Goal: Information Seeking & Learning: Learn about a topic

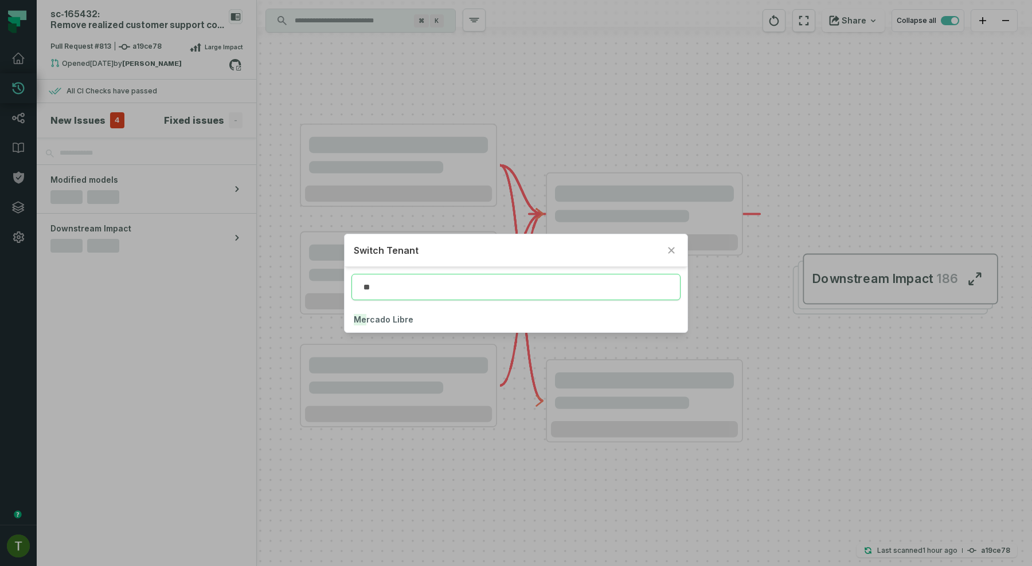
type input "**"
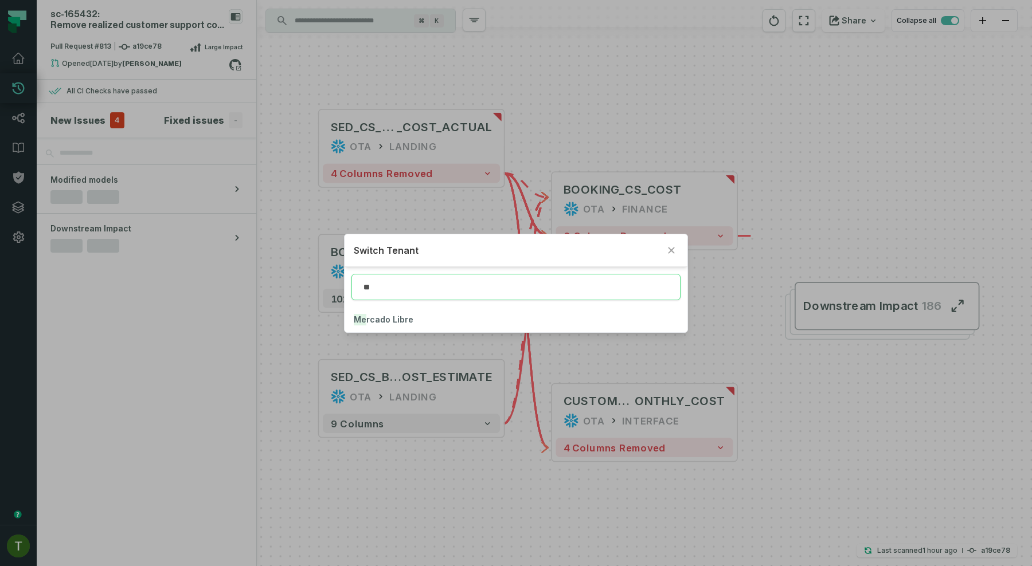
click button "Me rcado Libre" at bounding box center [516, 319] width 343 height 25
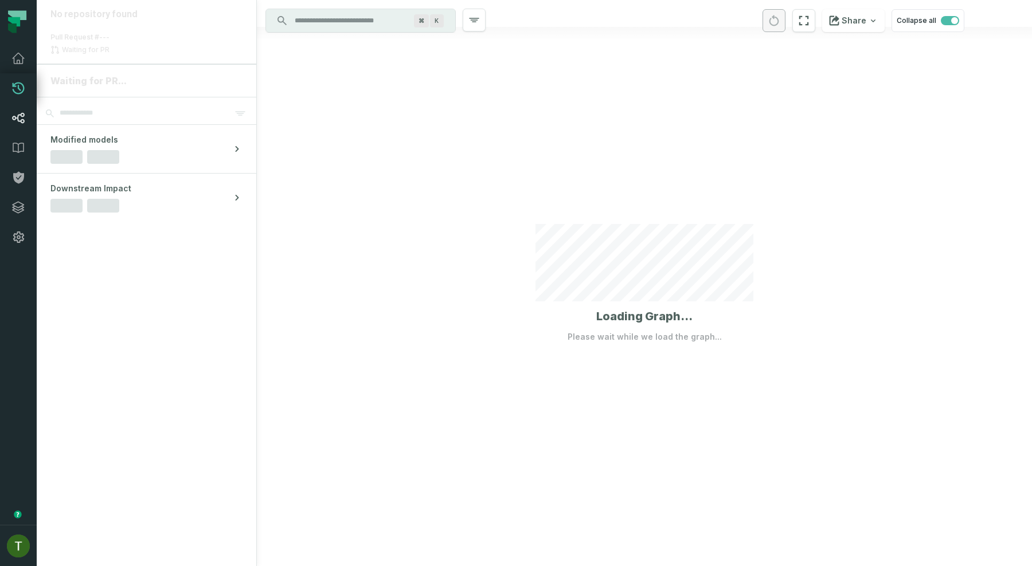
click at [34, 107] on link "Lineage" at bounding box center [18, 118] width 37 height 30
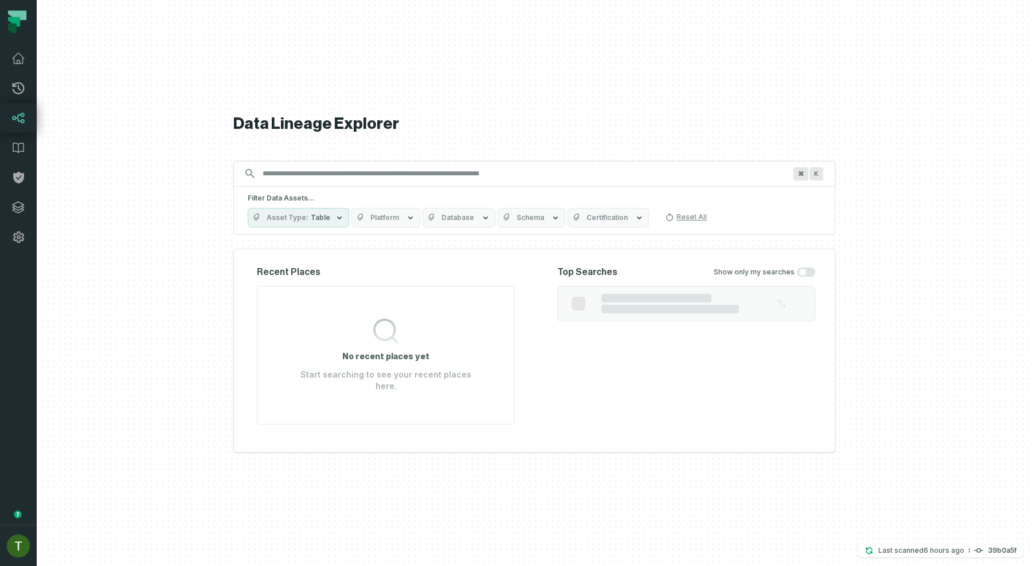
click at [28, 118] on link "Lineage" at bounding box center [18, 118] width 37 height 30
click at [19, 80] on link "Pull Requests" at bounding box center [18, 88] width 37 height 30
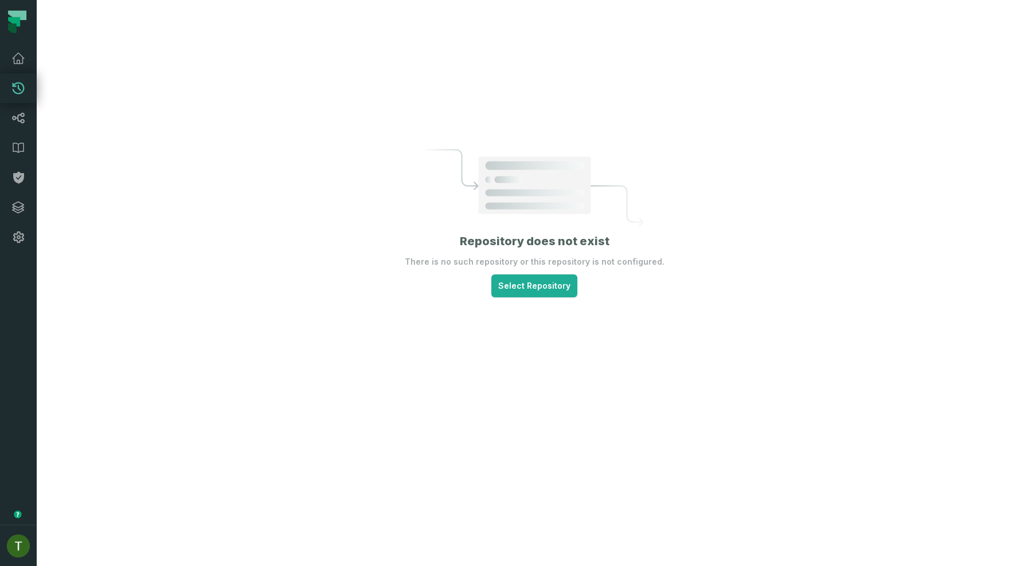
click at [550, 269] on section "Repository does not exist There is no such repository or this repository is not…" at bounding box center [535, 223] width 260 height 148
click at [550, 282] on html "Pull Requests Dashboard Lineage Data Catalog Policies Integrations Settings [PE…" at bounding box center [516, 283] width 1032 height 566
click at [545, 322] on span "melisource" at bounding box center [540, 323] width 105 height 7
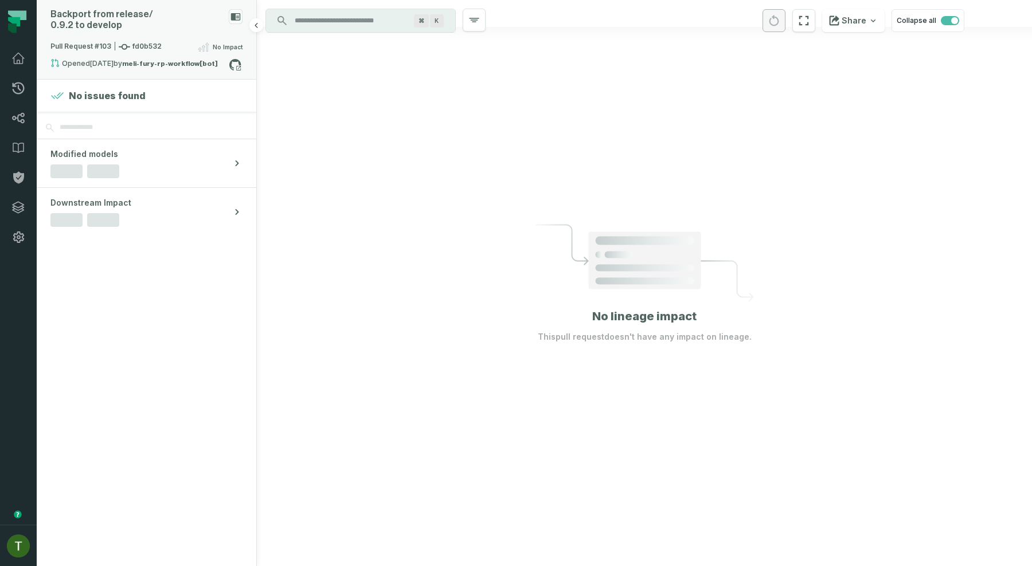
click at [163, 60] on strong "meli-fury-rp-workflow[bot]" at bounding box center [170, 63] width 96 height 7
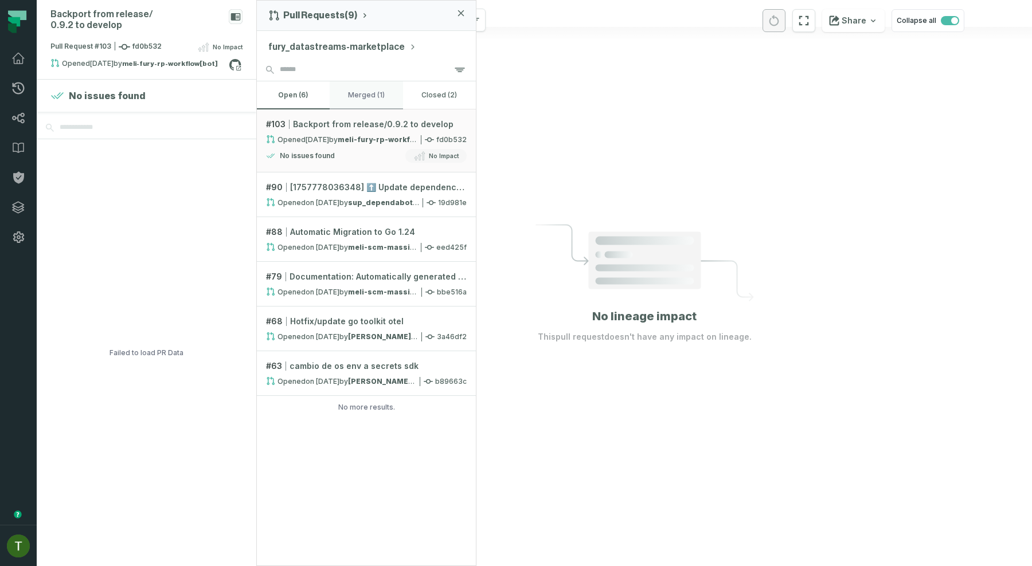
click at [362, 99] on button "merged (1)" at bounding box center [366, 95] width 73 height 28
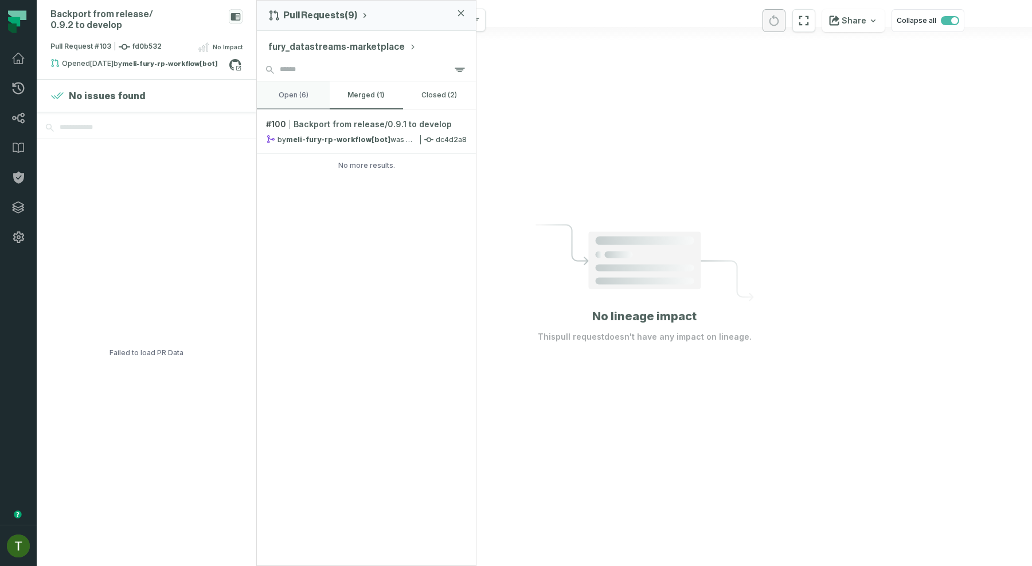
click at [314, 98] on button "open (6)" at bounding box center [293, 95] width 73 height 28
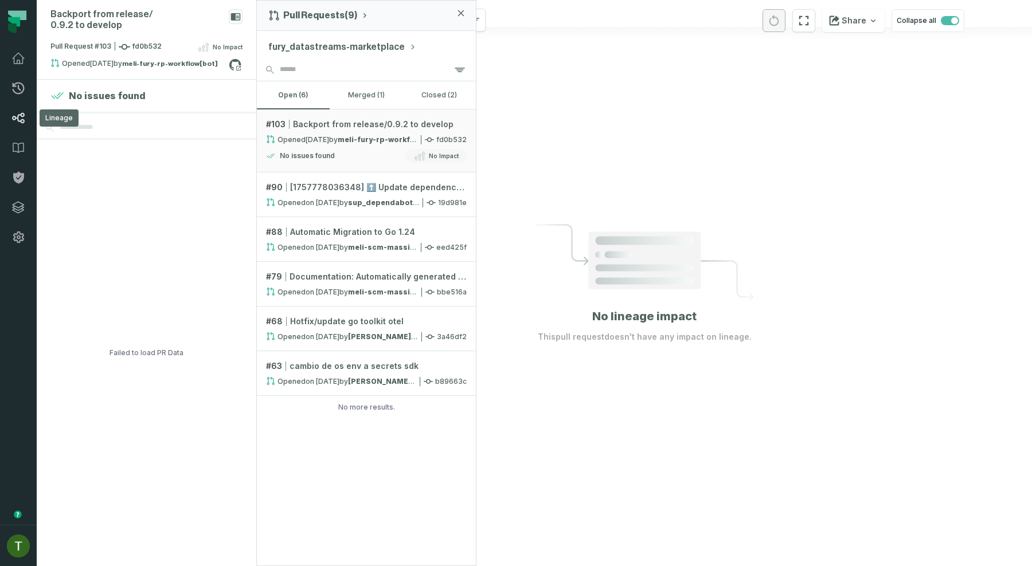
click at [20, 122] on icon at bounding box center [18, 118] width 14 height 14
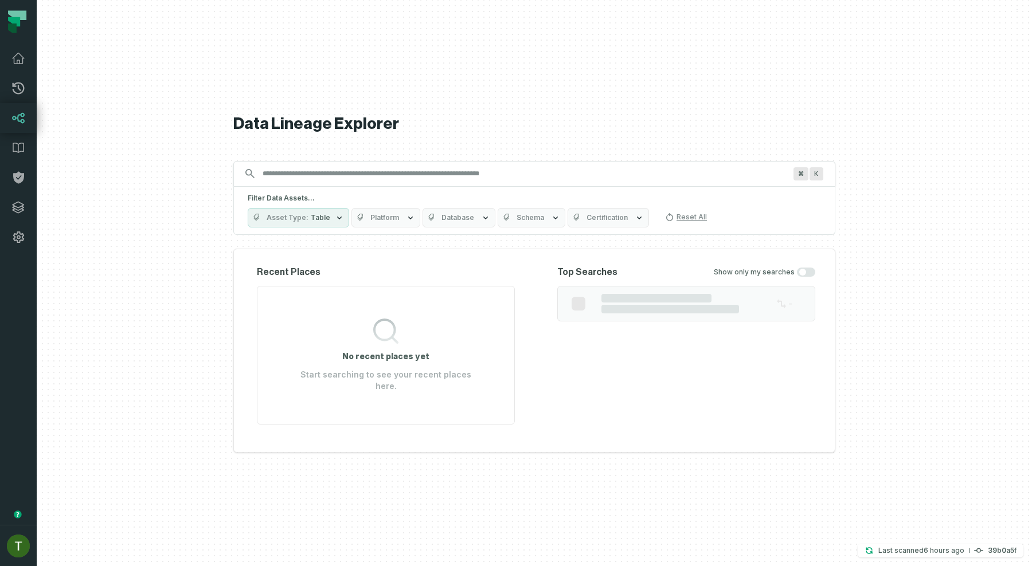
click at [456, 233] on div "Filter Data Assets... Asset Type Table Platform Database Schema Certification R…" at bounding box center [534, 211] width 602 height 48
click at [459, 218] on span "Database" at bounding box center [457, 217] width 33 height 9
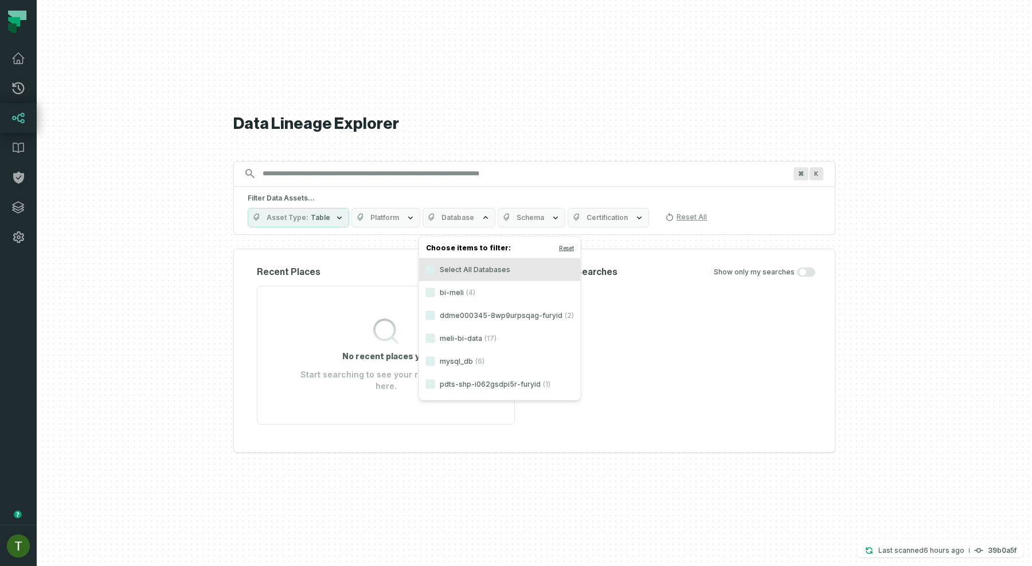
click at [489, 363] on label "mysql_db (6)" at bounding box center [500, 361] width 162 height 23
click at [435, 363] on button "mysql_db (6)" at bounding box center [430, 361] width 9 height 9
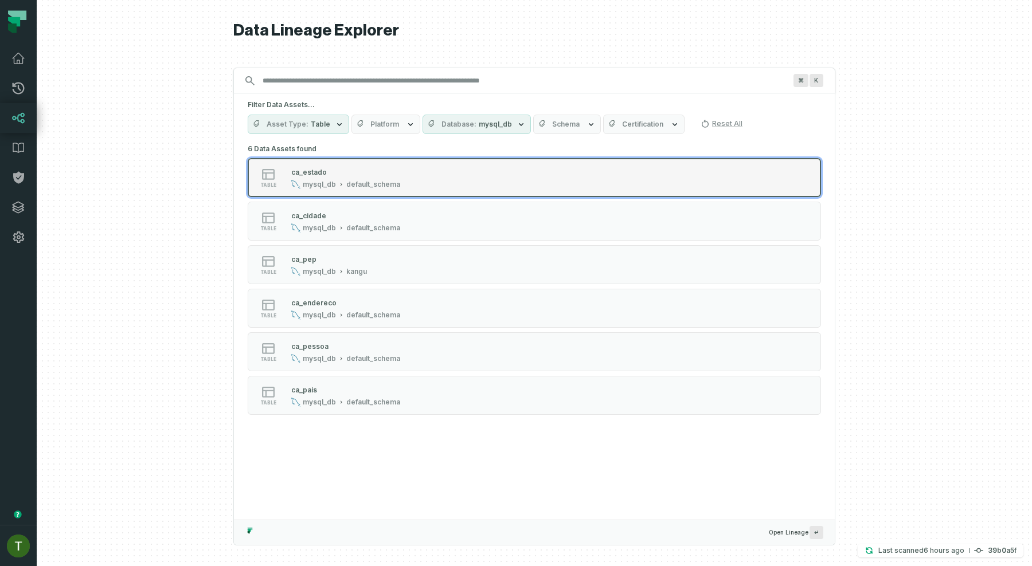
click at [335, 184] on div "mysql_db default_schema" at bounding box center [345, 184] width 109 height 9
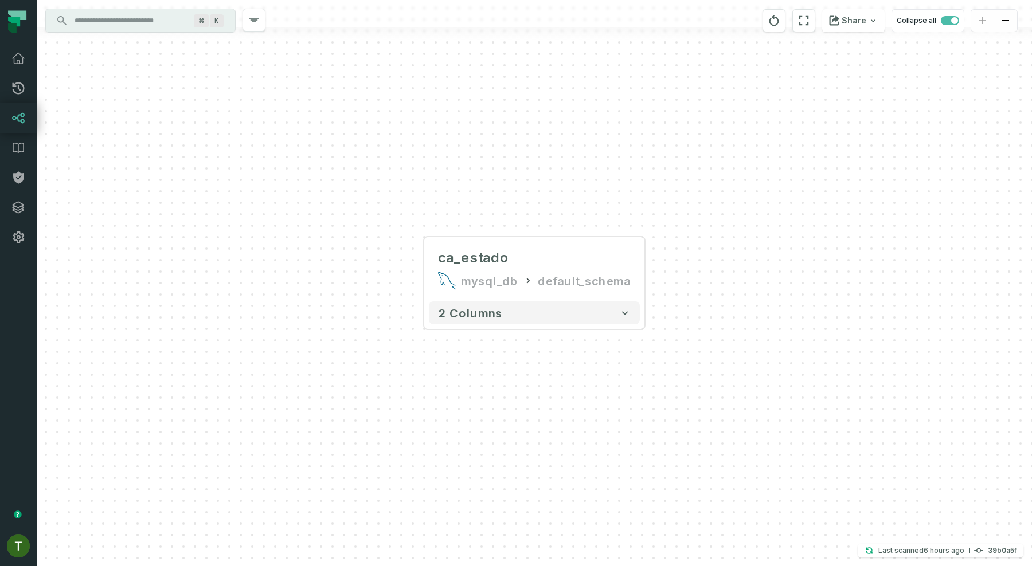
click at [170, 24] on input "Discovery Provider cmdk menu" at bounding box center [130, 20] width 125 height 18
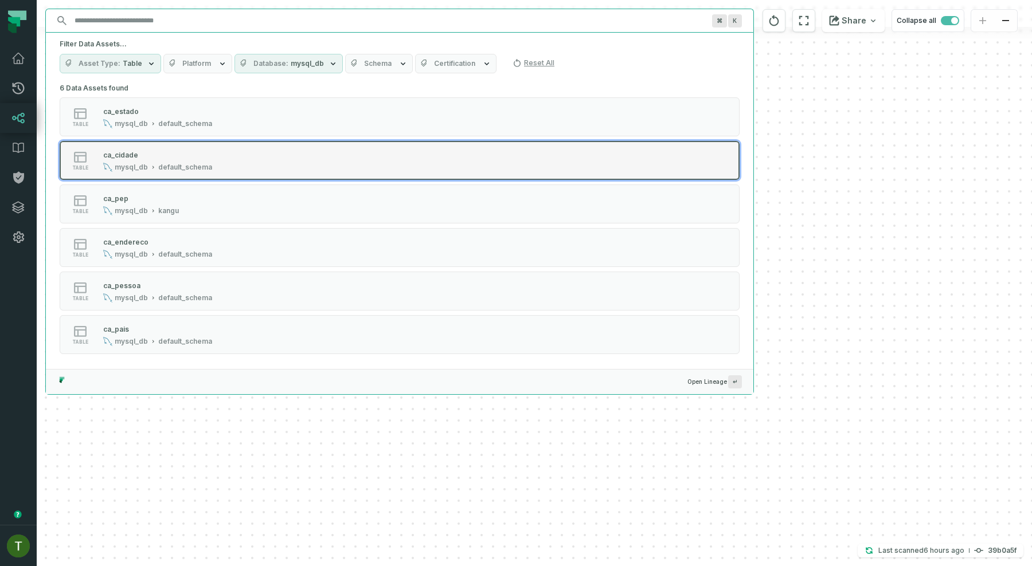
click at [218, 150] on div "table ca_cidade mysql_db default_schema" at bounding box center [205, 160] width 287 height 23
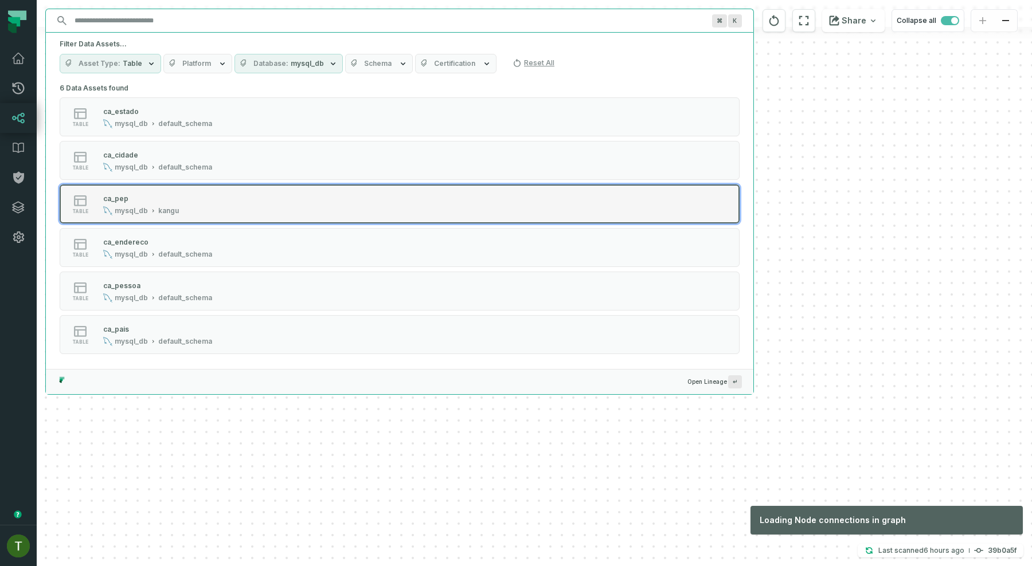
click at [158, 200] on div "ca_pep" at bounding box center [141, 198] width 76 height 11
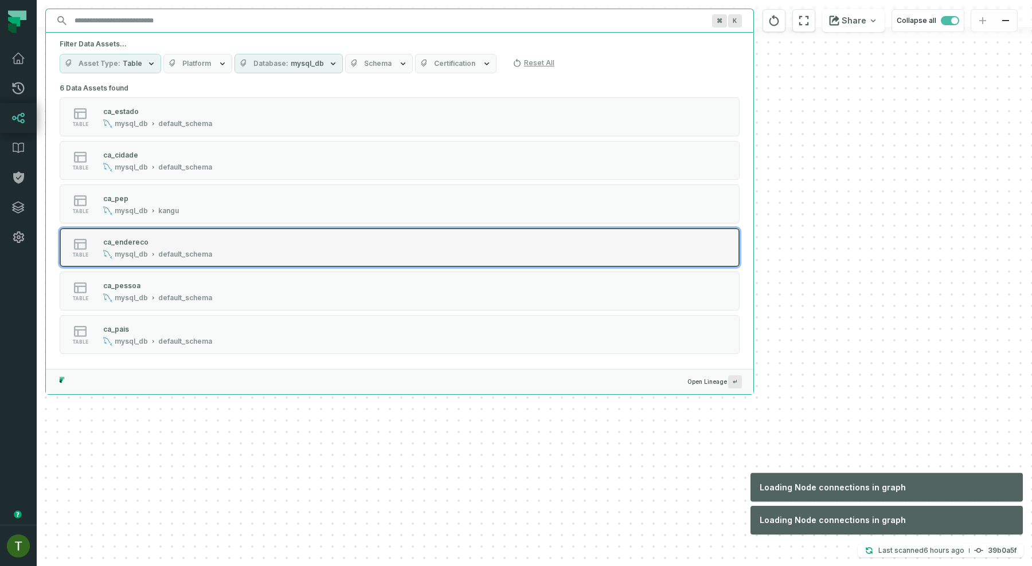
click at [158, 246] on div "ca_endereco" at bounding box center [157, 241] width 109 height 11
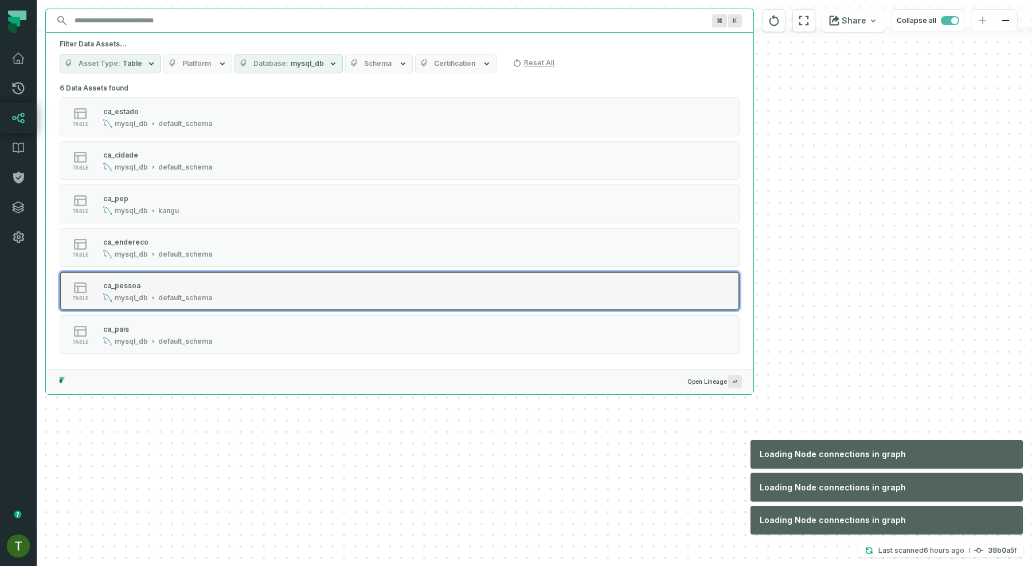
click at [158, 295] on div "default_schema" at bounding box center [185, 298] width 54 height 9
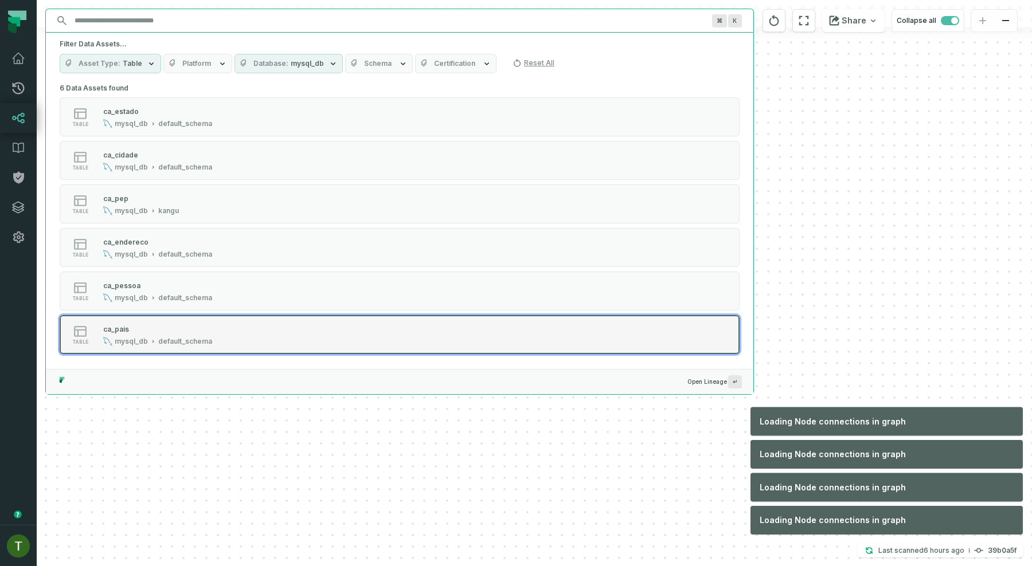
click at [158, 316] on button "table ca_pais mysql_db default_schema" at bounding box center [400, 334] width 680 height 39
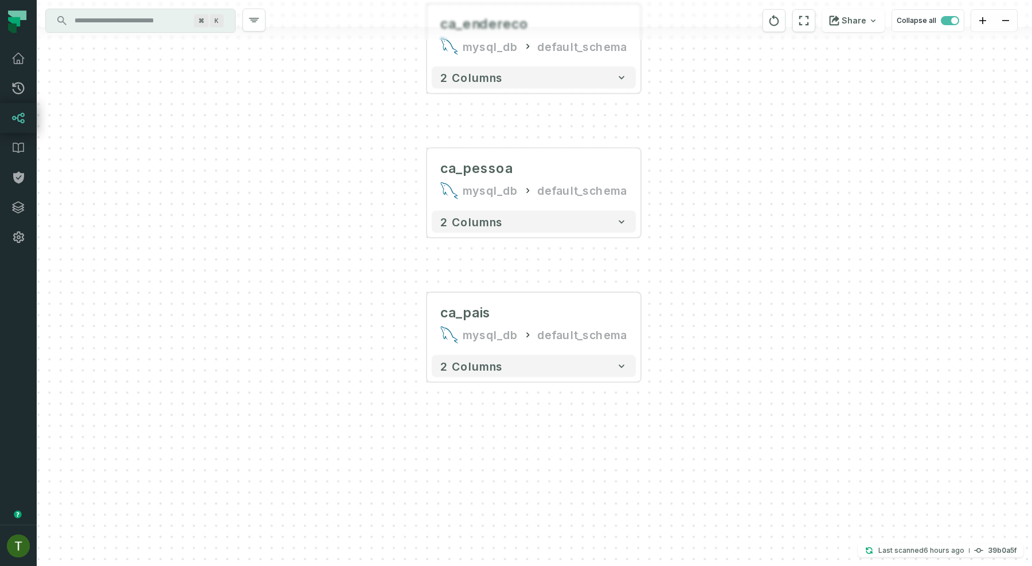
drag, startPoint x: 307, startPoint y: 198, endPoint x: 281, endPoint y: 450, distance: 253.0
click at [281, 450] on div "ca_estado mysql_db default_schema + 2 columns ca_cidade mysql_db default_schema…" at bounding box center [534, 283] width 995 height 566
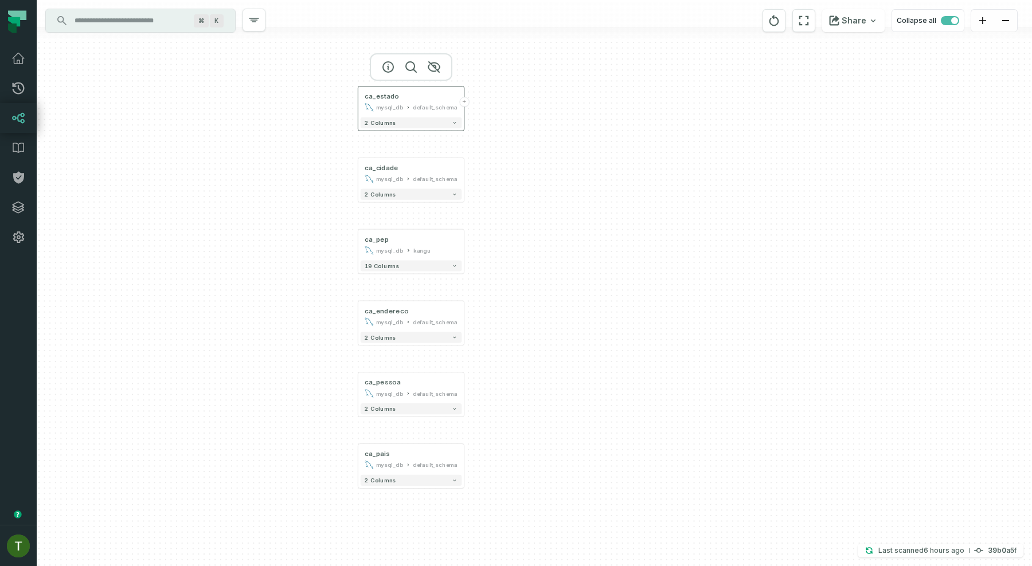
click at [461, 103] on button "+" at bounding box center [464, 102] width 10 height 10
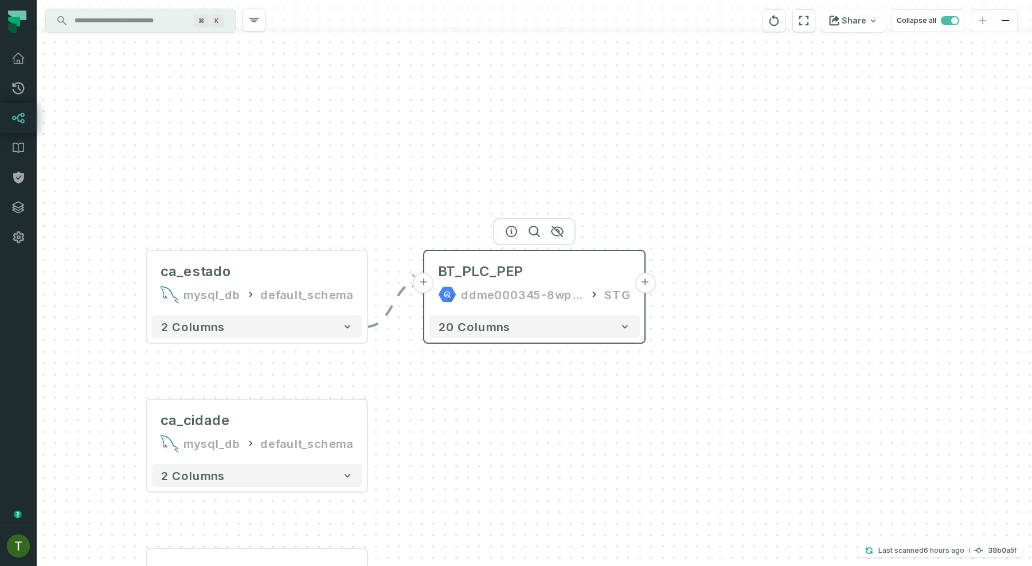
click at [428, 280] on button "+" at bounding box center [423, 283] width 21 height 21
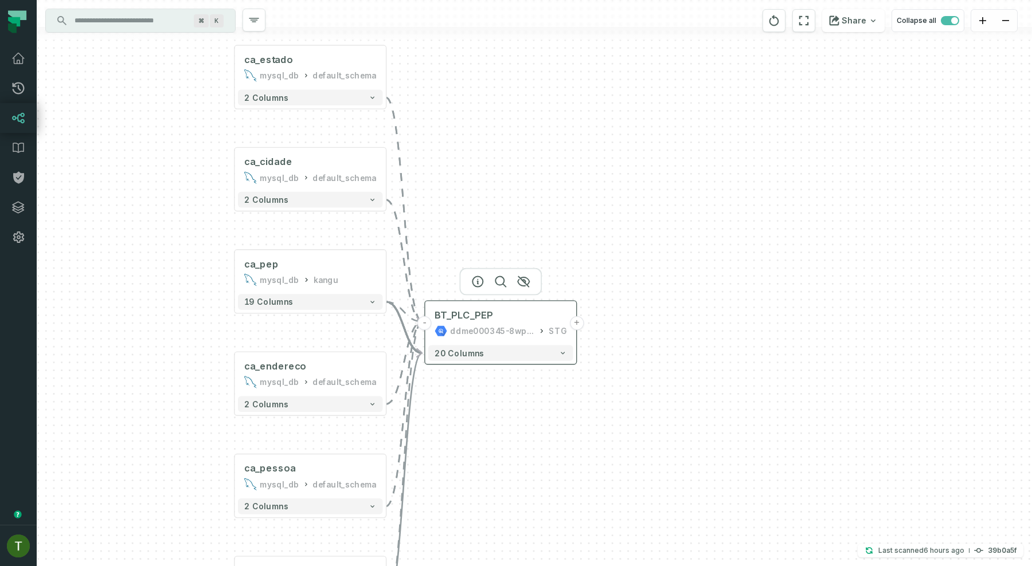
click at [573, 328] on button "+" at bounding box center [576, 323] width 14 height 14
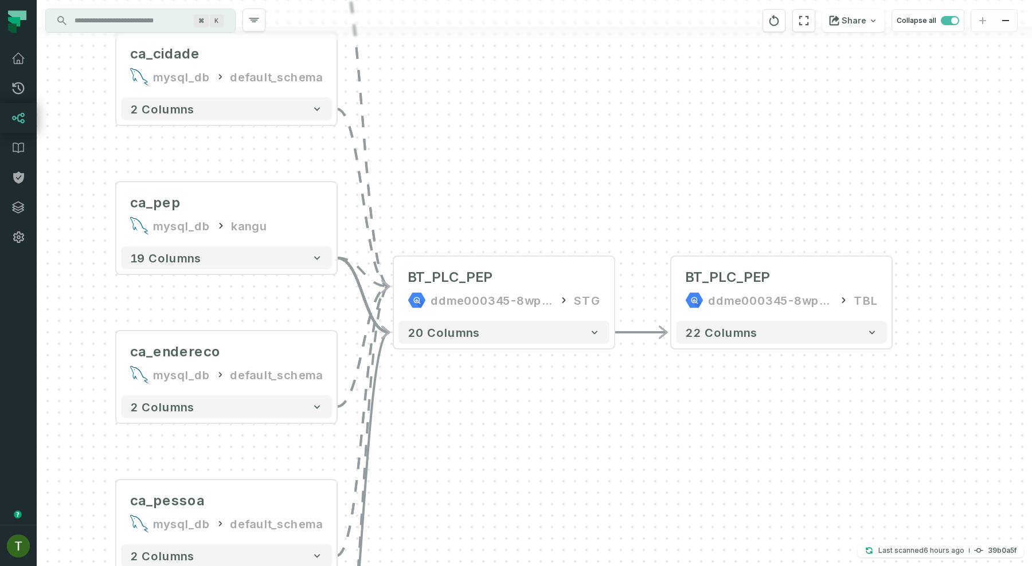
drag, startPoint x: 284, startPoint y: 204, endPoint x: 529, endPoint y: 218, distance: 245.8
click at [529, 218] on div "- BT_PLC_PEP ddme000345-8wp9urpsqag-furyid TBL 22 columns - BT_PLC_PEP ddme0003…" at bounding box center [534, 283] width 995 height 566
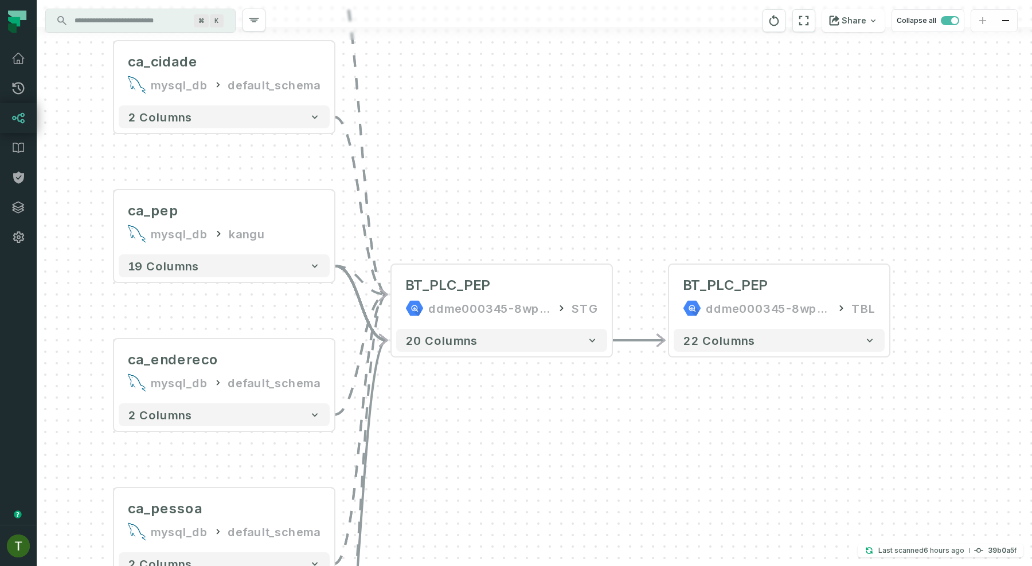
drag, startPoint x: 529, startPoint y: 218, endPoint x: 528, endPoint y: 248, distance: 30.4
click at [528, 248] on div "- BT_PLC_PEP ddme000345-8wp9urpsqag-furyid TBL 22 columns - BT_PLC_PEP ddme0003…" at bounding box center [534, 283] width 995 height 566
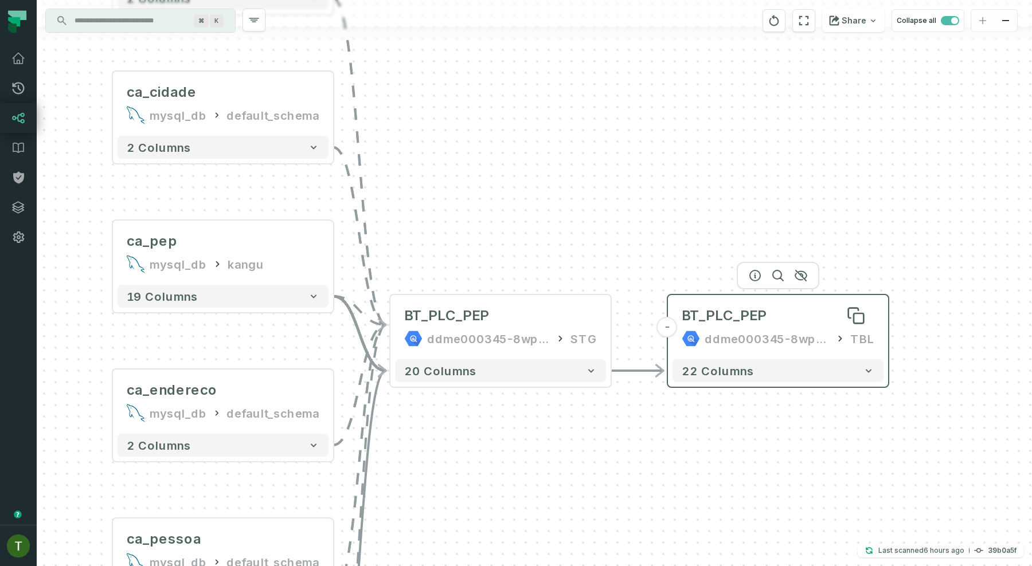
click at [694, 318] on div "BT_PLC_PEP" at bounding box center [724, 316] width 85 height 18
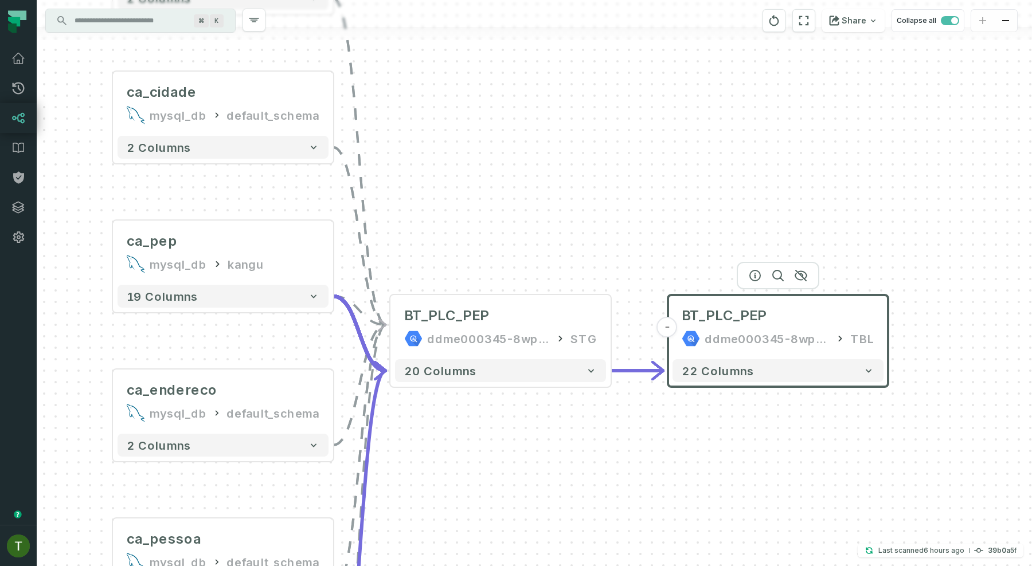
click at [755, 280] on div at bounding box center [778, 276] width 83 height 28
click at [754, 276] on icon "button" at bounding box center [755, 276] width 10 height 10
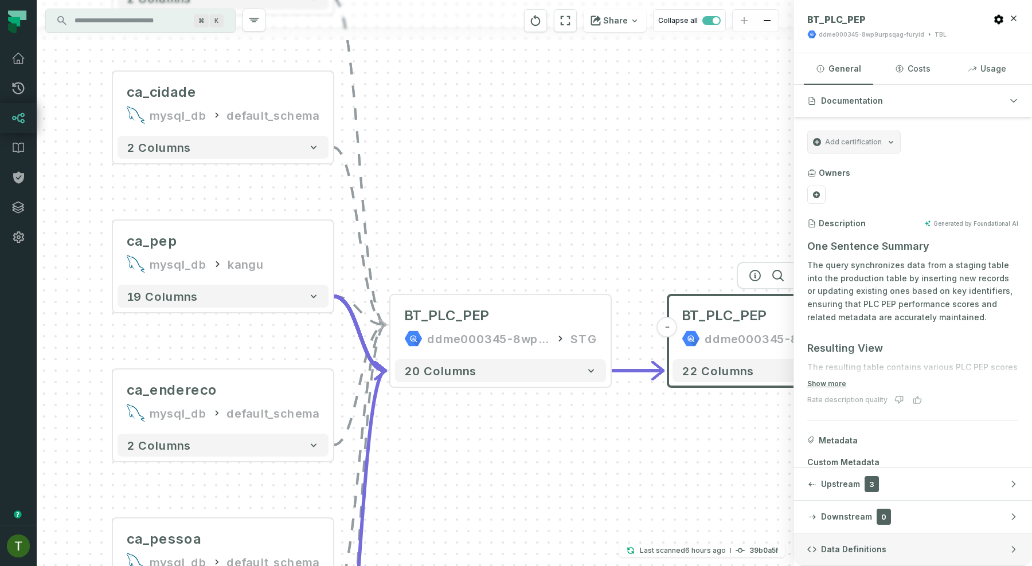
click at [836, 539] on button "Data Definitions" at bounding box center [912, 550] width 238 height 32
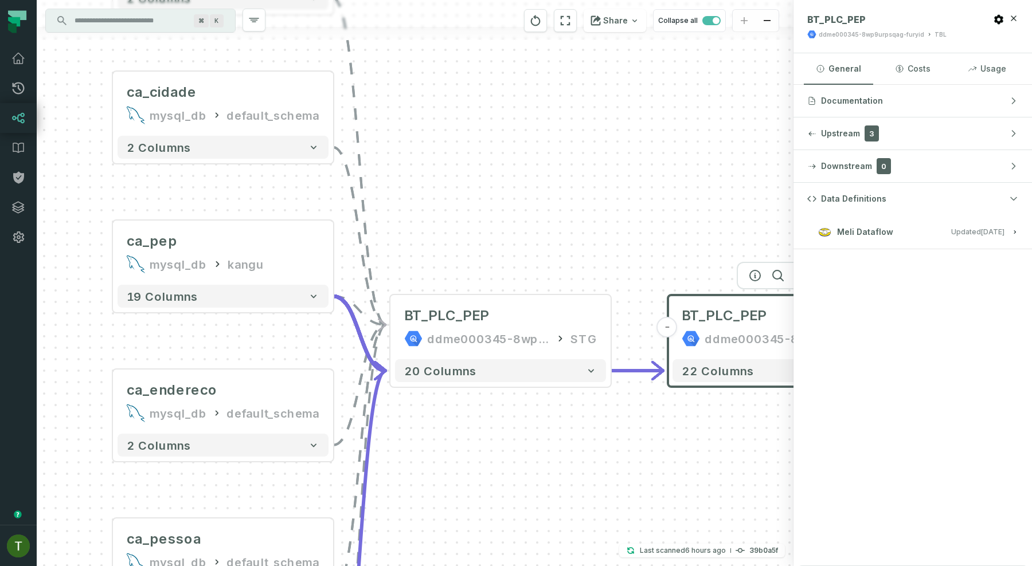
click at [875, 233] on span "Meli Dataflow" at bounding box center [865, 231] width 56 height 11
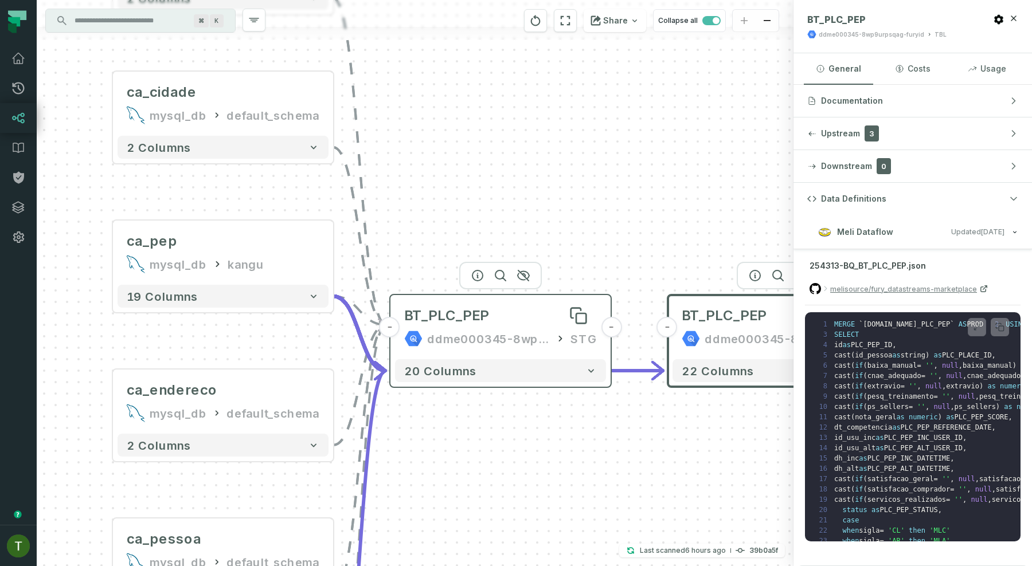
click at [549, 319] on div "BT_PLC_PEP" at bounding box center [500, 316] width 193 height 18
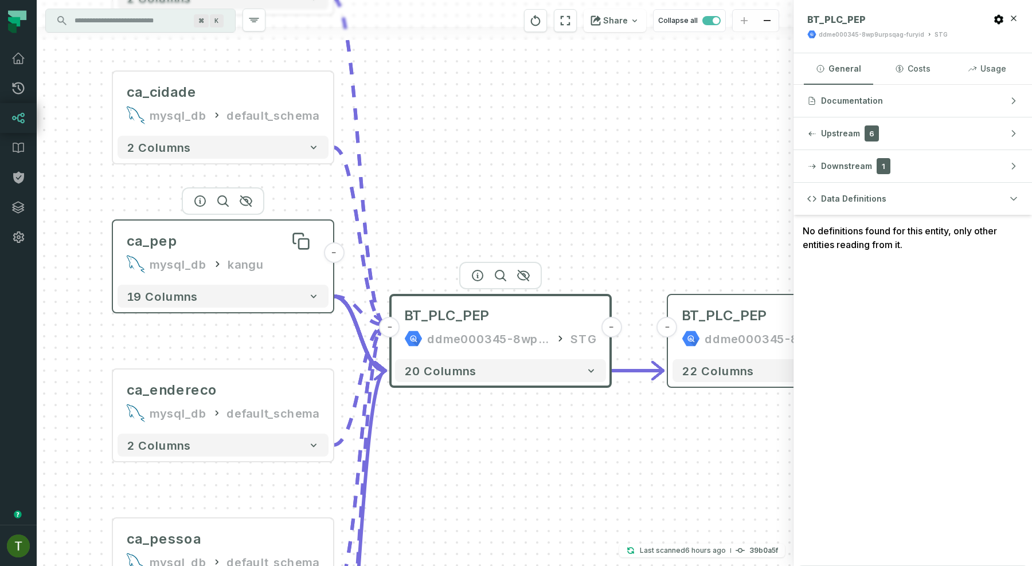
click at [274, 245] on div "ca_pep" at bounding box center [223, 241] width 193 height 18
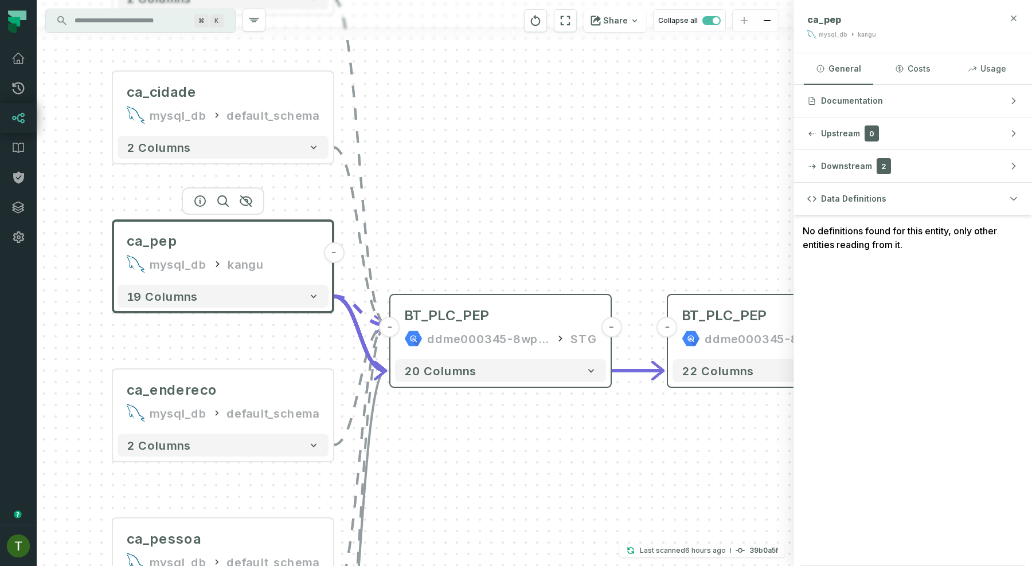
click at [1014, 16] on icon "button" at bounding box center [1013, 18] width 9 height 9
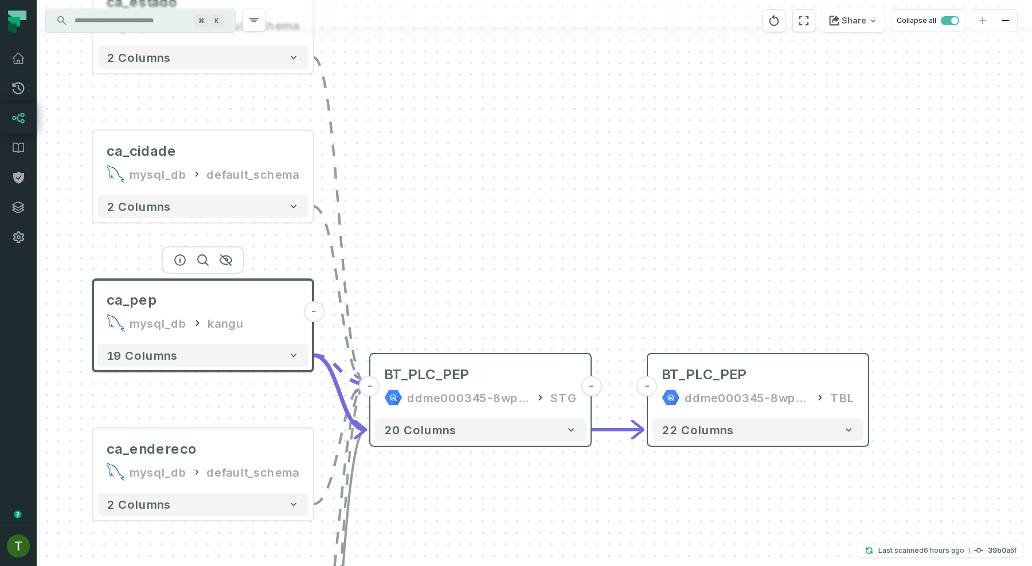
drag, startPoint x: 473, startPoint y: 190, endPoint x: 453, endPoint y: 404, distance: 215.3
click at [453, 404] on div "- BT_PLC_PEP ddme000345-8wp9urpsqag-furyid TBL 22 columns - BT_PLC_PEP ddme0003…" at bounding box center [534, 283] width 995 height 566
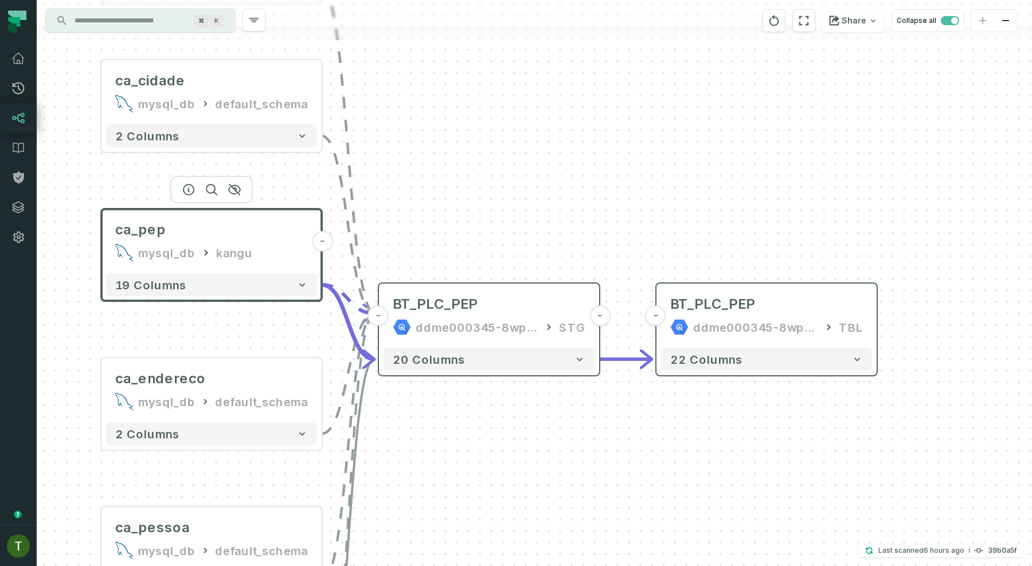
drag, startPoint x: 375, startPoint y: 322, endPoint x: 424, endPoint y: -75, distance: 399.8
click at [424, 0] on html "Pull Requests Dashboard Lineage Data Catalog Policies Integrations Settings [PE…" at bounding box center [516, 283] width 1032 height 566
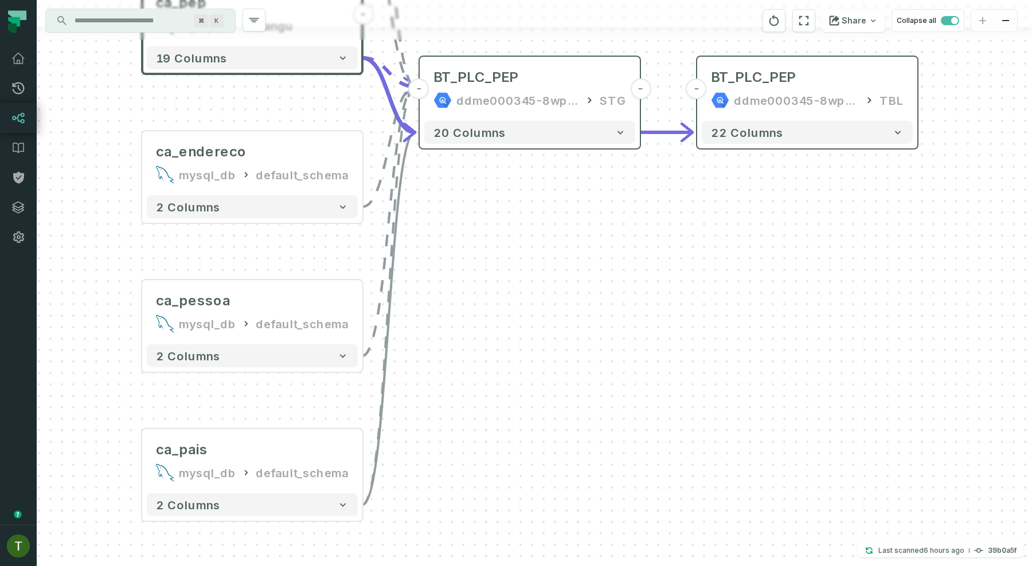
drag, startPoint x: 388, startPoint y: 406, endPoint x: 412, endPoint y: 273, distance: 134.5
click at [412, 273] on div "- BT_PLC_PEP ddme000345-8wp9urpsqag-furyid TBL 22 columns - BT_PLC_PEP ddme0003…" at bounding box center [534, 283] width 995 height 566
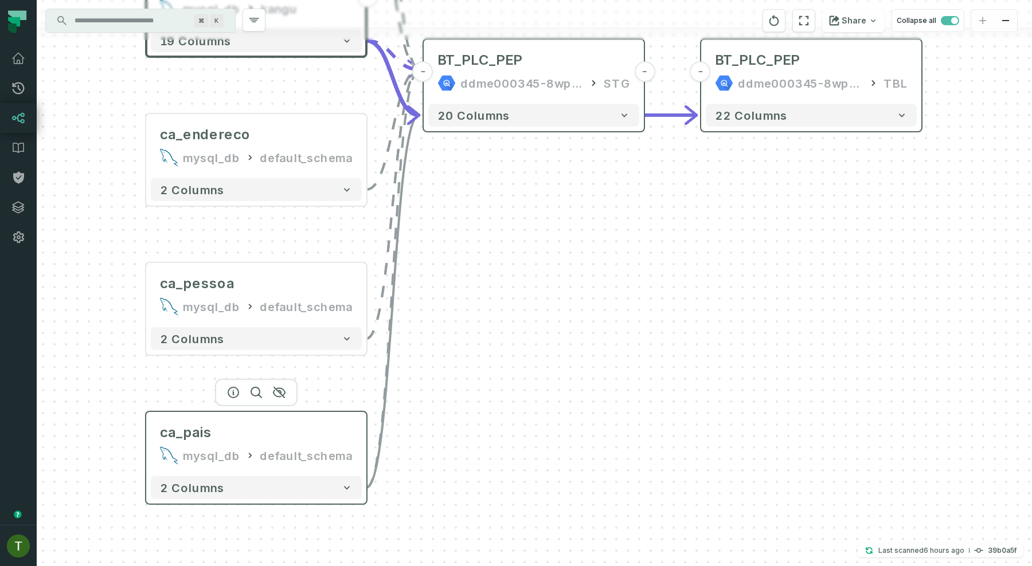
click at [349, 472] on div "2 columns" at bounding box center [256, 488] width 220 height 32
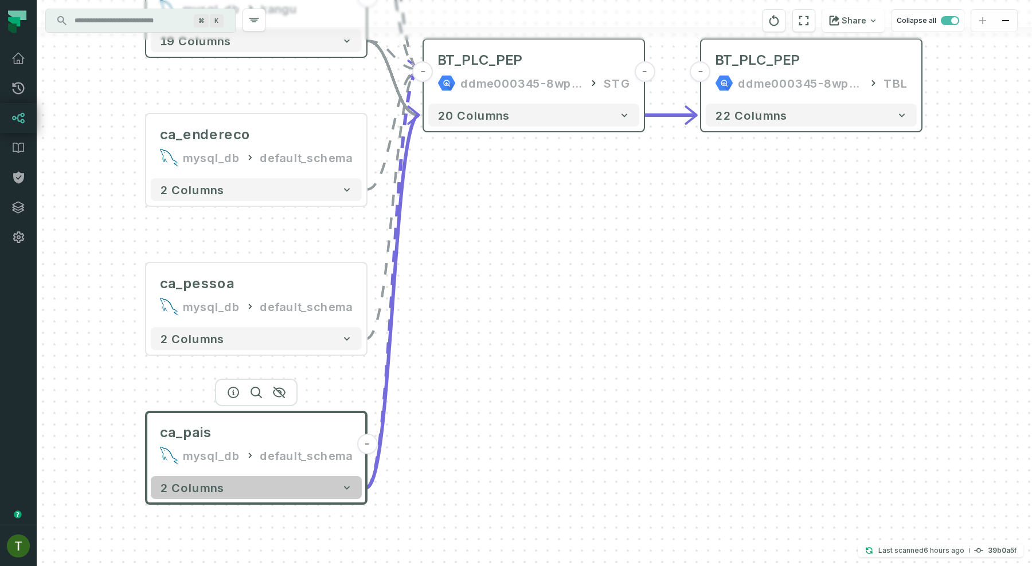
click at [349, 479] on button "2 columns" at bounding box center [256, 487] width 211 height 23
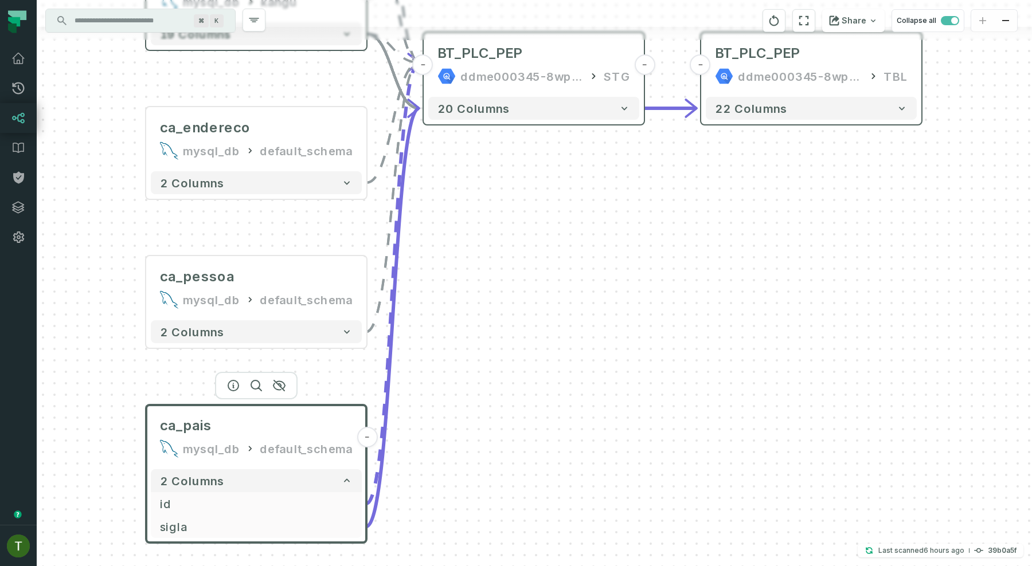
drag, startPoint x: 481, startPoint y: 446, endPoint x: 507, endPoint y: 326, distance: 122.6
click at [507, 327] on div "- BT_PLC_PEP ddme000345-8wp9urpsqag-furyid TBL 22 columns - BT_PLC_PEP ddme0003…" at bounding box center [534, 283] width 995 height 566
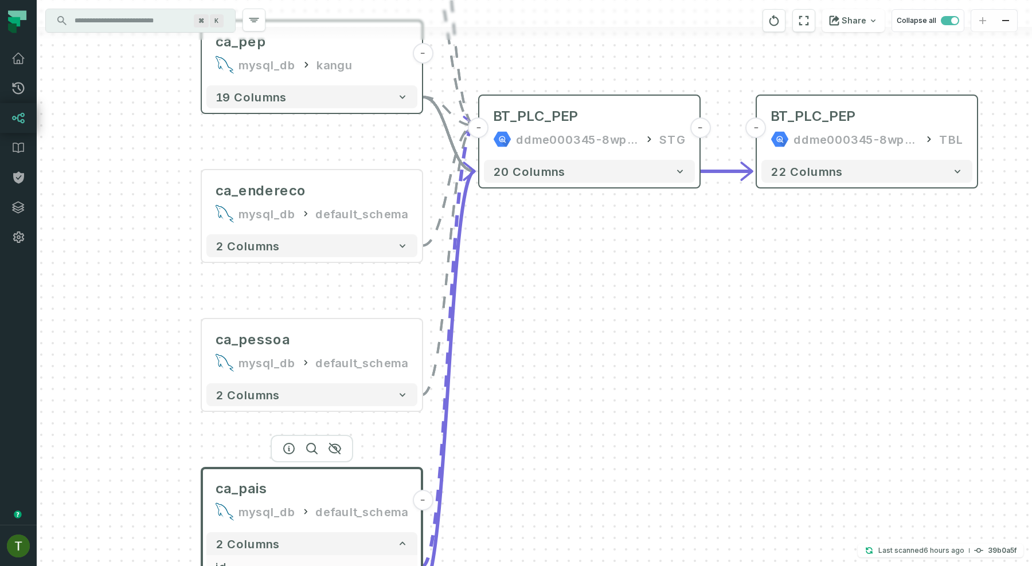
drag, startPoint x: 497, startPoint y: 253, endPoint x: 522, endPoint y: 496, distance: 244.4
click at [522, 496] on div "- BT_PLC_PEP ddme000345-8wp9urpsqag-furyid TBL 22 columns - BT_PLC_PEP ddme0003…" at bounding box center [534, 283] width 995 height 566
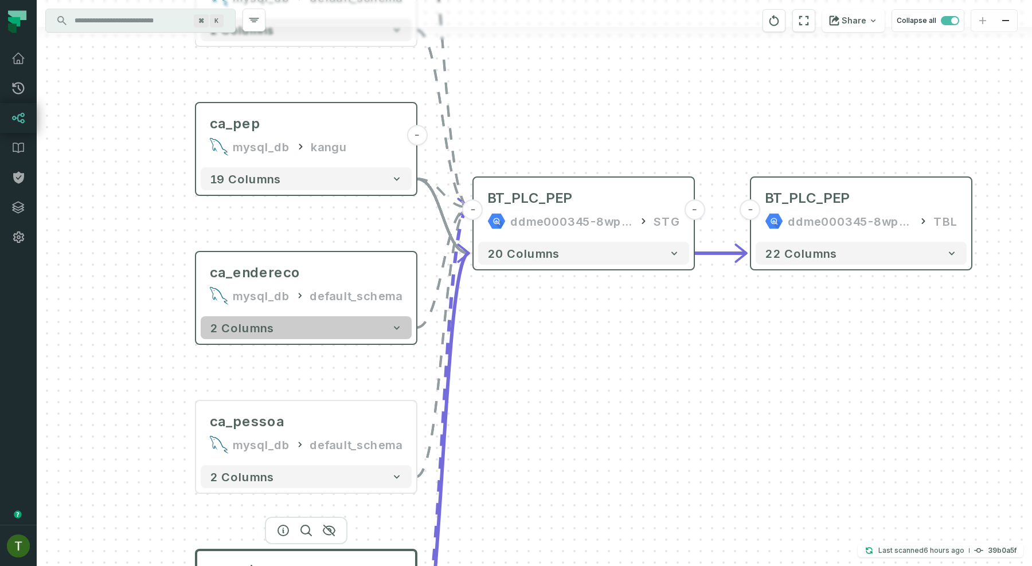
click at [403, 333] on button "2 columns" at bounding box center [306, 327] width 211 height 23
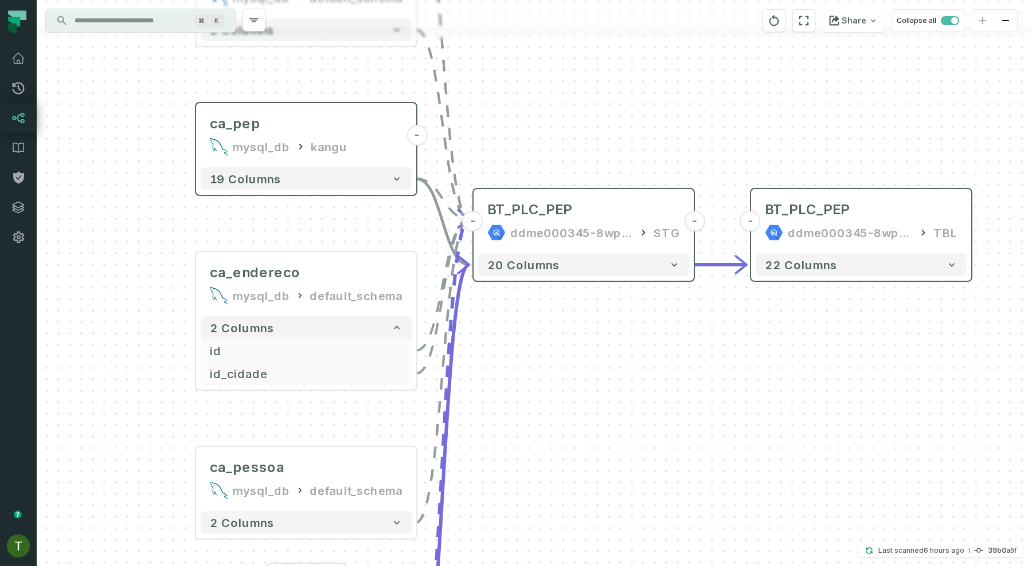
click at [360, 193] on div "19 columns" at bounding box center [306, 179] width 220 height 32
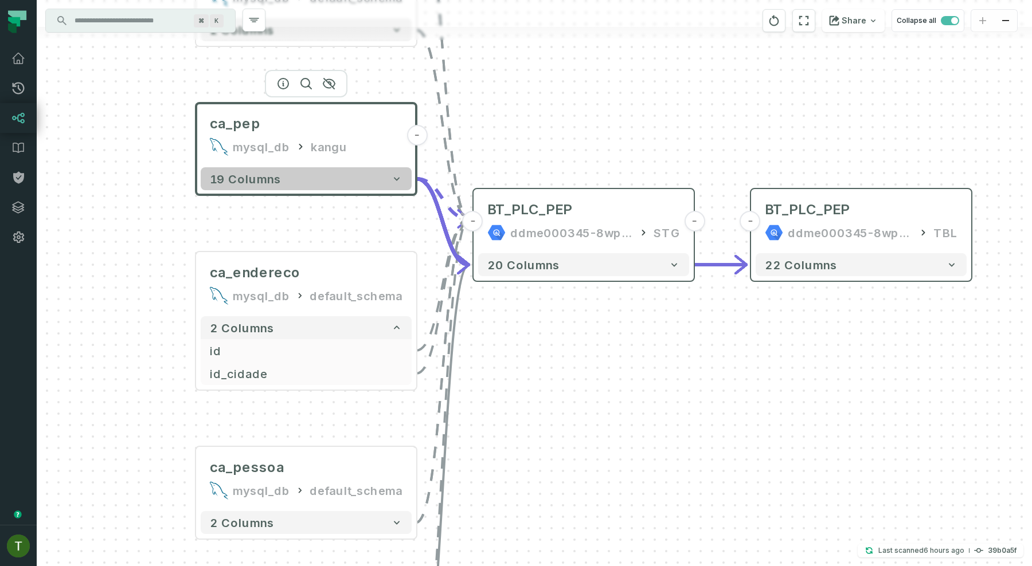
click at [360, 183] on button "19 columns" at bounding box center [306, 178] width 211 height 23
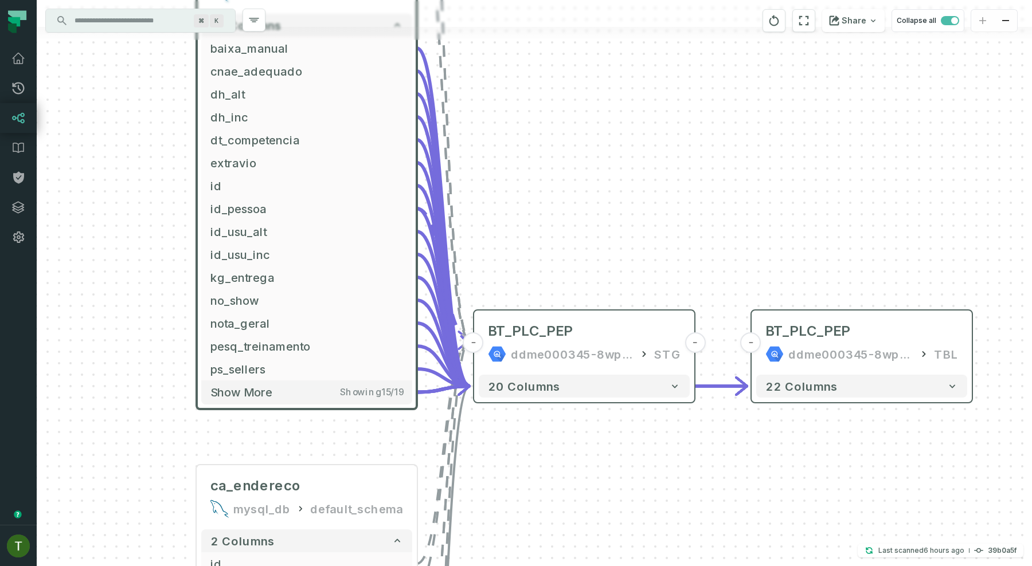
drag, startPoint x: 501, startPoint y: 297, endPoint x: 497, endPoint y: 92, distance: 204.7
click at [497, 92] on div "- BT_PLC_PEP ddme000345-8wp9urpsqag-furyid TBL 22 columns - BT_PLC_PEP ddme0003…" at bounding box center [534, 283] width 995 height 566
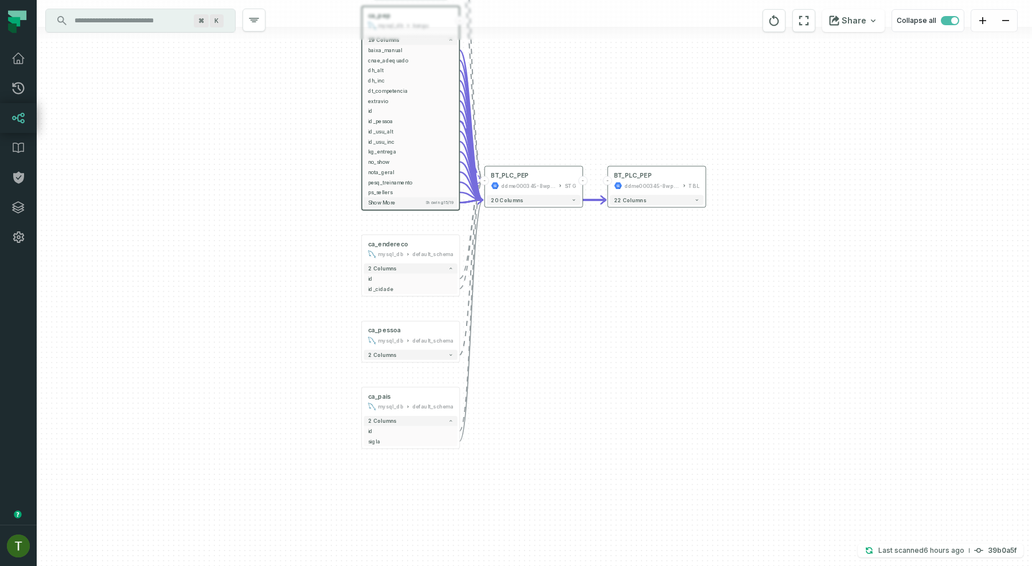
click at [506, 100] on div "- BT_PLC_PEP ddme000345-8wp9urpsqag-furyid TBL 22 columns - BT_PLC_PEP ddme0003…" at bounding box center [534, 283] width 995 height 566
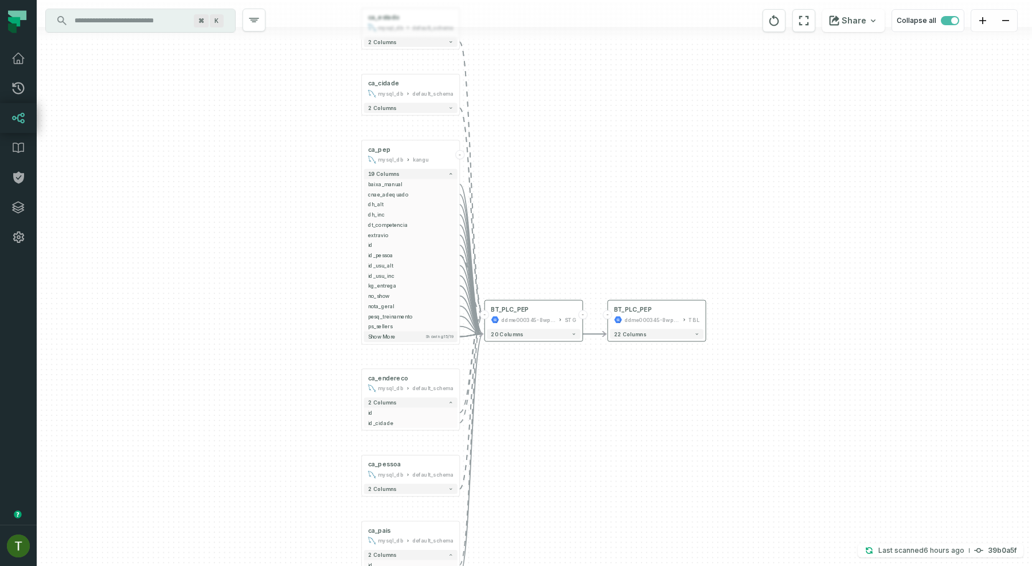
drag, startPoint x: 506, startPoint y: 100, endPoint x: 506, endPoint y: 234, distance: 134.1
click at [506, 234] on div "- BT_PLC_PEP ddme000345-8wp9urpsqag-furyid TBL 22 columns - BT_PLC_PEP ddme0003…" at bounding box center [534, 283] width 995 height 566
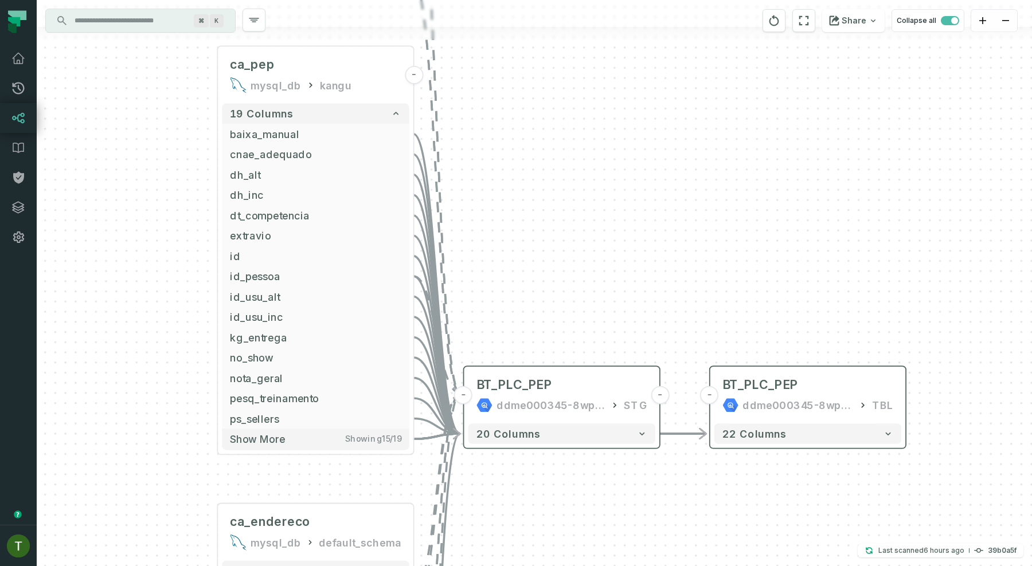
drag, startPoint x: 502, startPoint y: 179, endPoint x: 499, endPoint y: 185, distance: 6.2
click at [500, 184] on div "- BT_PLC_PEP ddme000345-8wp9urpsqag-furyid TBL 22 columns - BT_PLC_PEP ddme0003…" at bounding box center [534, 283] width 995 height 566
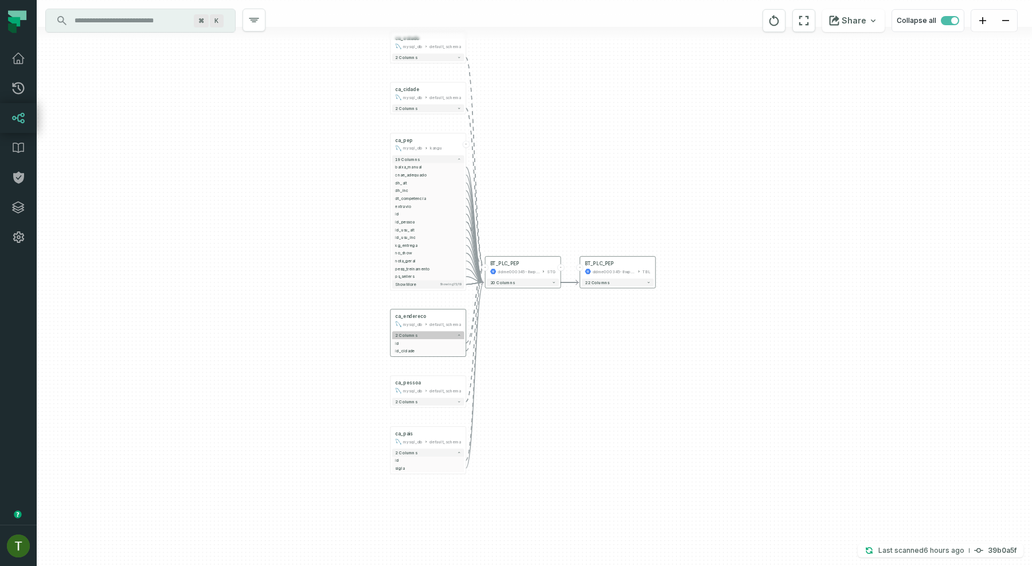
click at [440, 337] on button "2 columns" at bounding box center [428, 335] width 72 height 8
click at [547, 280] on button "20 columns" at bounding box center [523, 279] width 72 height 8
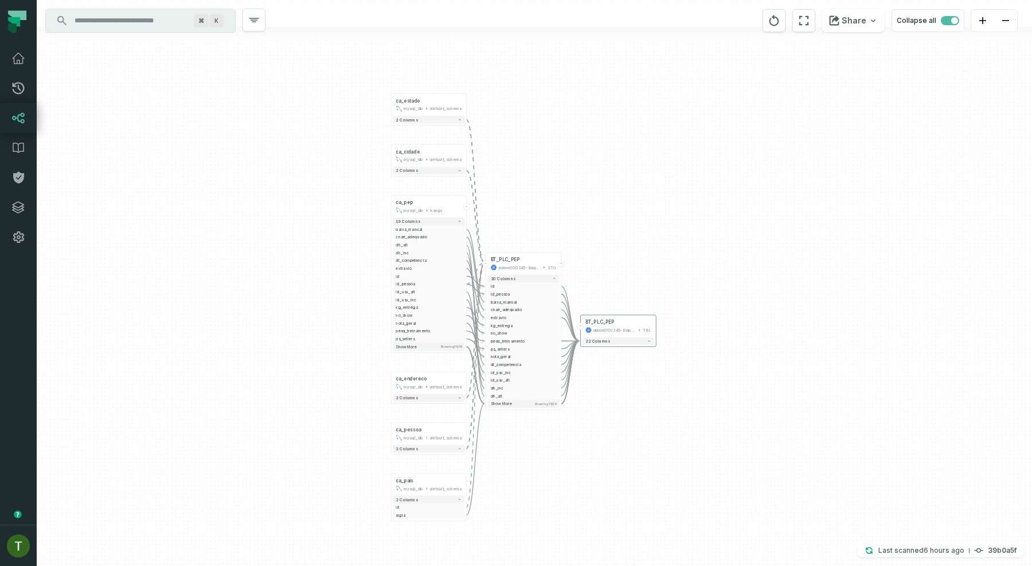
click at [617, 284] on div "- BT_PLC_PEP ddme000345-8wp9urpsqag-furyid TBL 22 columns - BT_PLC_PEP ddme0003…" at bounding box center [534, 283] width 995 height 566
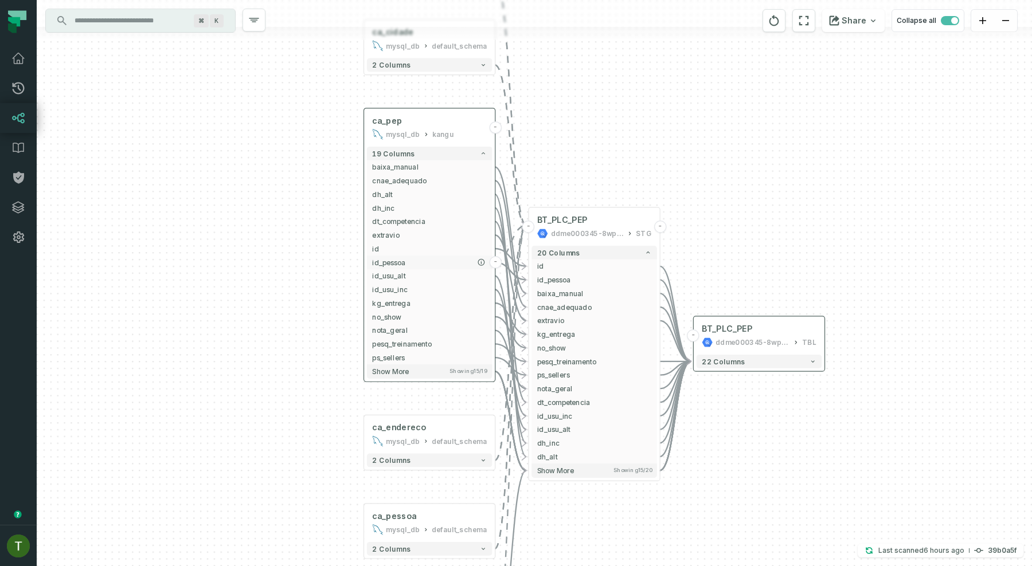
click at [459, 259] on span "id_pessoa" at bounding box center [429, 262] width 115 height 10
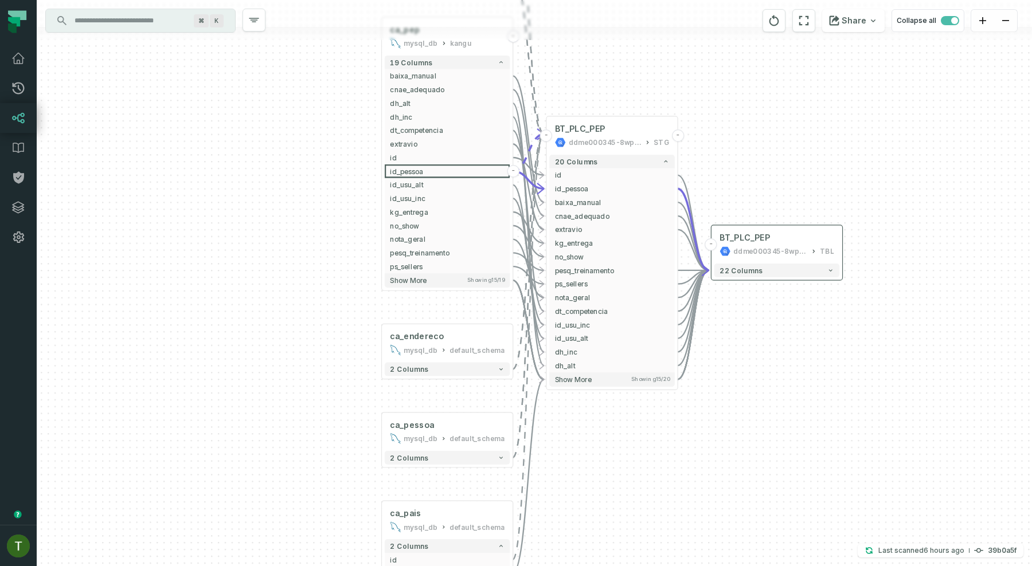
drag, startPoint x: 732, startPoint y: 277, endPoint x: 749, endPoint y: 195, distance: 83.3
click at [749, 195] on div "- BT_PLC_PEP ddme000345-8wp9urpsqag-furyid TBL 22 columns - BT_PLC_PEP ddme0003…" at bounding box center [534, 283] width 995 height 566
click at [613, 381] on button "Show more Showing 15 / 20" at bounding box center [612, 380] width 126 height 14
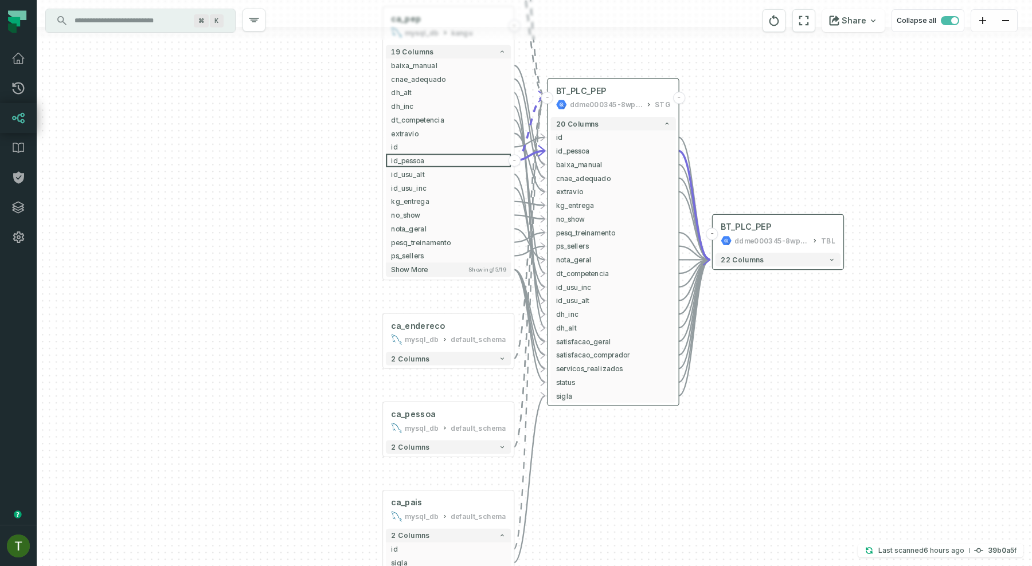
drag, startPoint x: 689, startPoint y: 493, endPoint x: 725, endPoint y: 369, distance: 129.4
click at [725, 369] on div "- BT_PLC_PEP ddme000345-8wp9urpsqag-furyid TBL 22 columns - BT_PLC_PEP ddme0003…" at bounding box center [534, 283] width 995 height 566
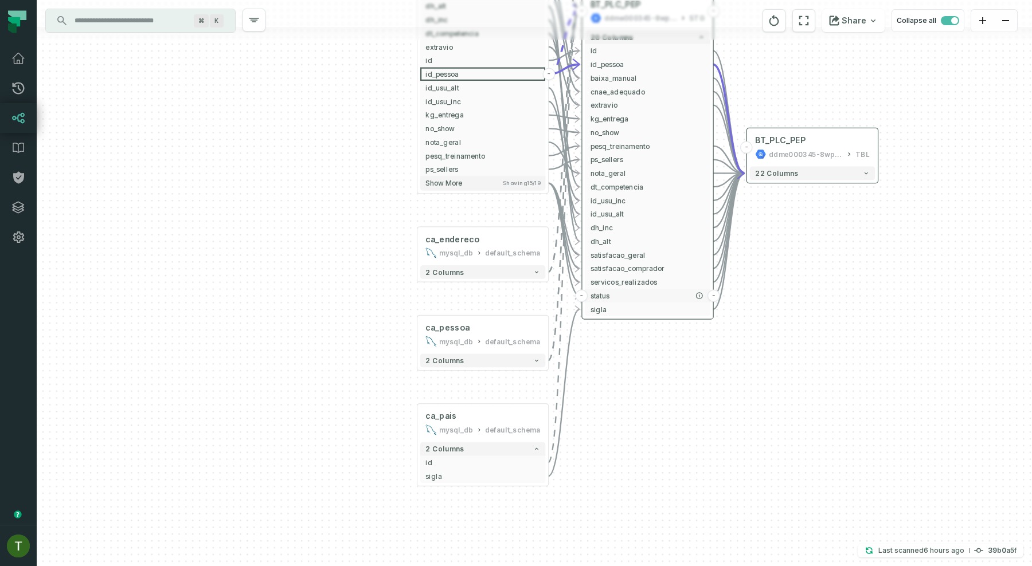
click at [634, 289] on button "status" at bounding box center [648, 296] width 126 height 14
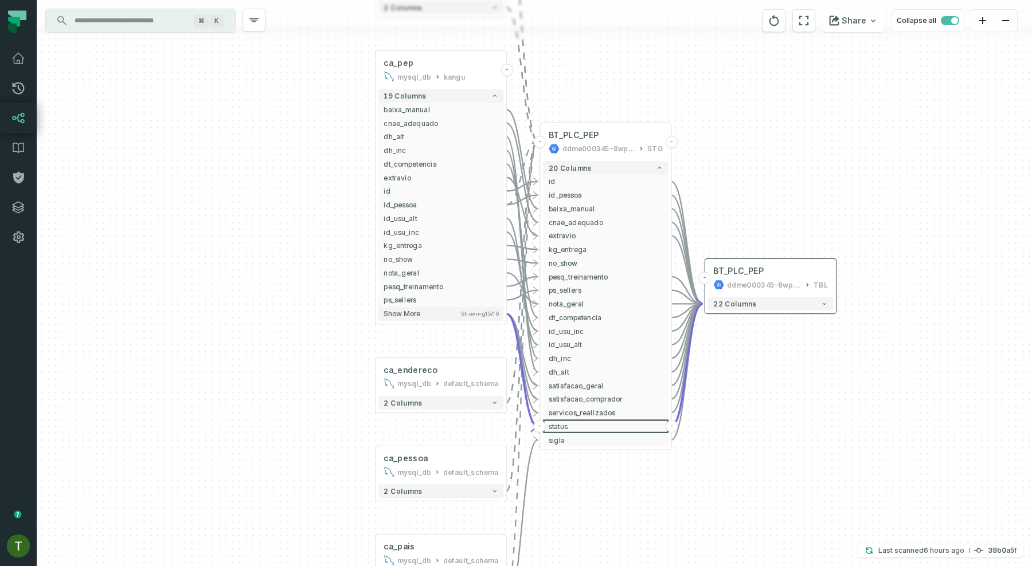
drag, startPoint x: 403, startPoint y: 263, endPoint x: 354, endPoint y: 401, distance: 146.0
click at [354, 401] on div "- BT_PLC_PEP ddme000345-8wp9urpsqag-furyid TBL 22 columns - BT_PLC_PEP ddme0003…" at bounding box center [534, 283] width 995 height 566
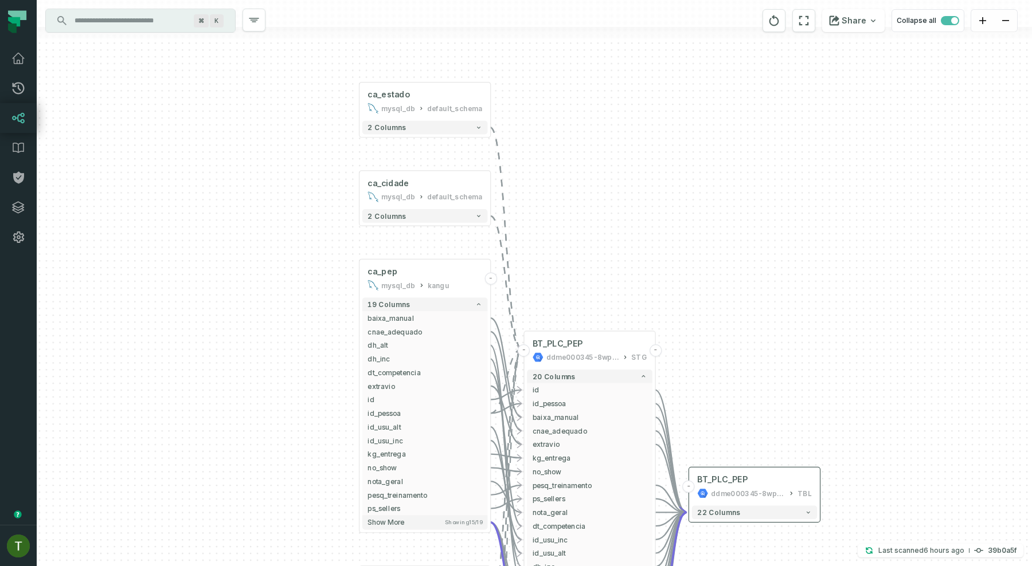
drag, startPoint x: 338, startPoint y: 308, endPoint x: 329, endPoint y: 510, distance: 202.0
click at [329, 510] on div "- BT_PLC_PEP ddme000345-8wp9urpsqag-furyid TBL 22 columns - BT_PLC_PEP ddme0003…" at bounding box center [534, 283] width 995 height 566
click at [446, 214] on button "2 columns" at bounding box center [425, 216] width 126 height 14
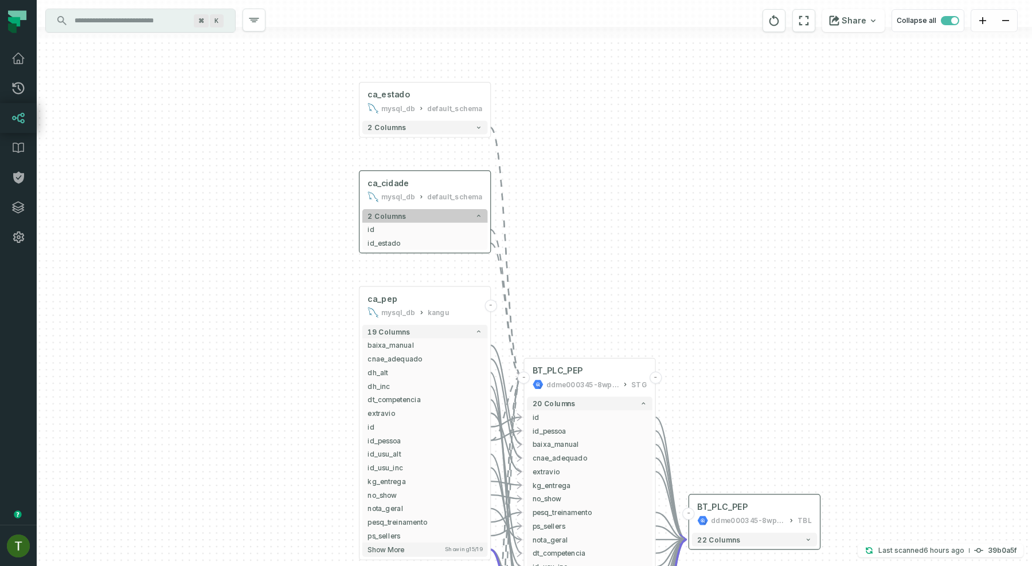
click at [446, 214] on button "2 columns" at bounding box center [425, 216] width 126 height 14
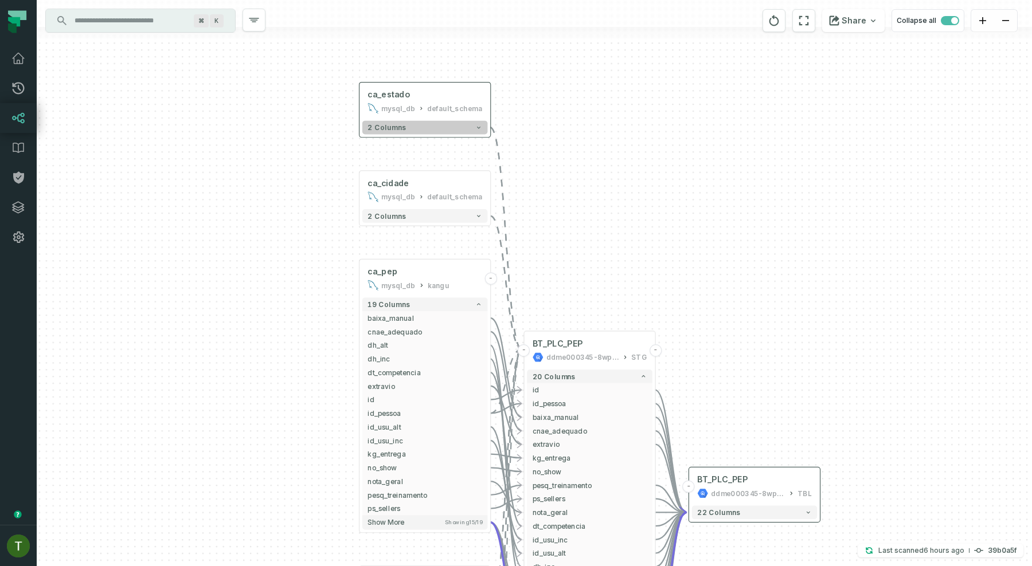
click at [444, 132] on button "2 columns" at bounding box center [425, 128] width 126 height 14
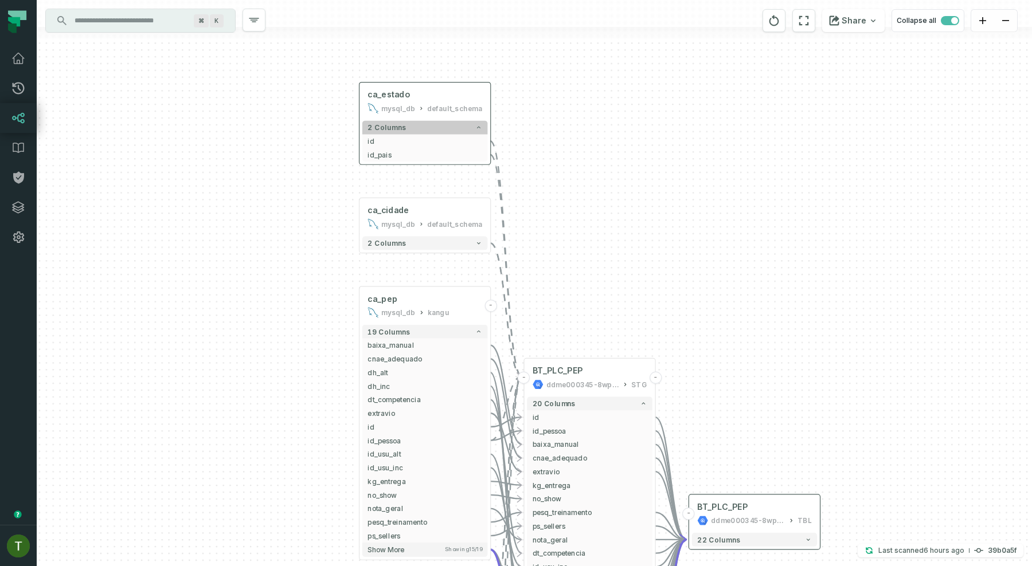
click at [444, 132] on button "2 columns" at bounding box center [425, 128] width 126 height 14
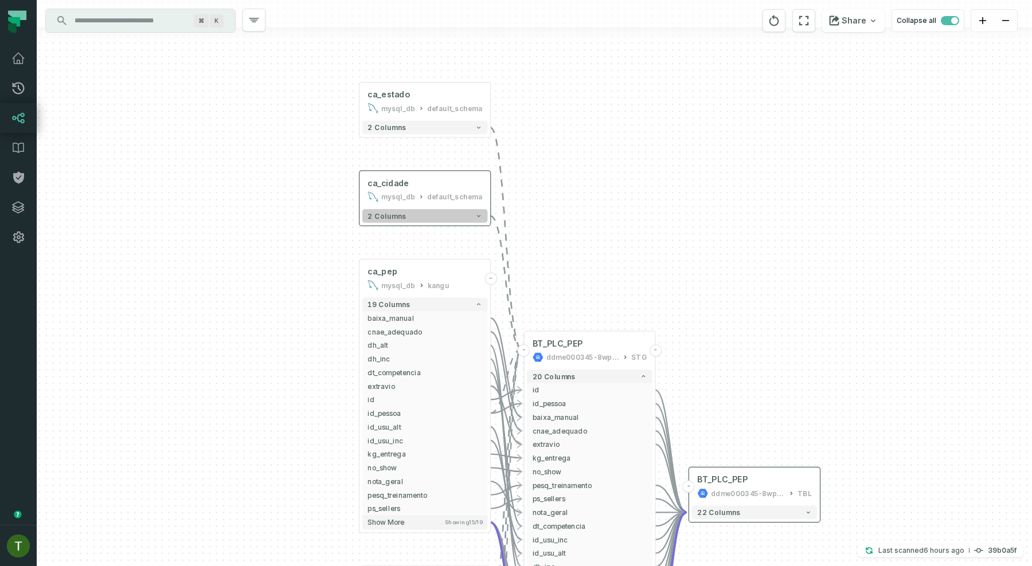
click at [436, 218] on button "2 columns" at bounding box center [425, 216] width 126 height 14
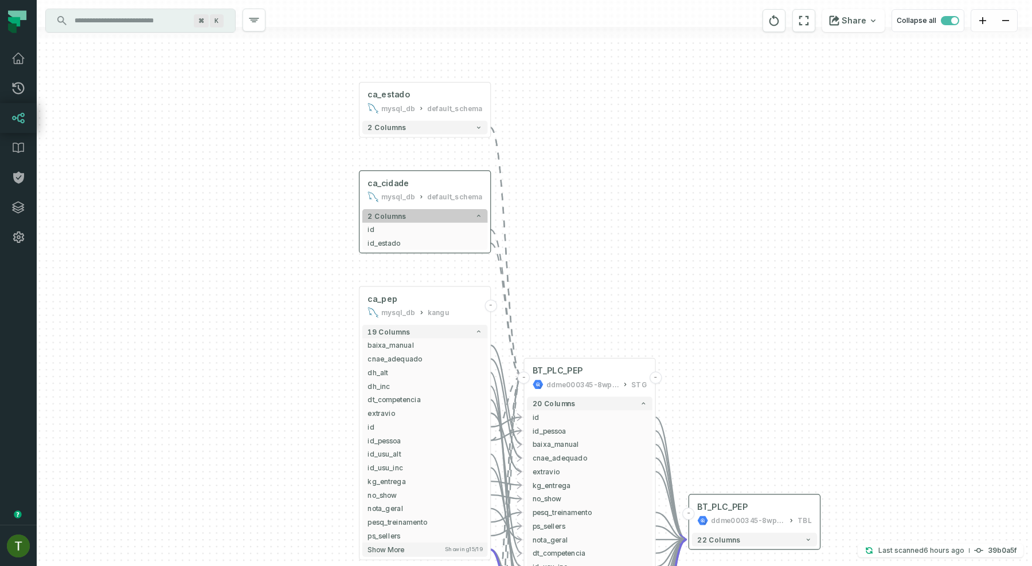
click at [454, 214] on button "2 columns" at bounding box center [425, 216] width 126 height 14
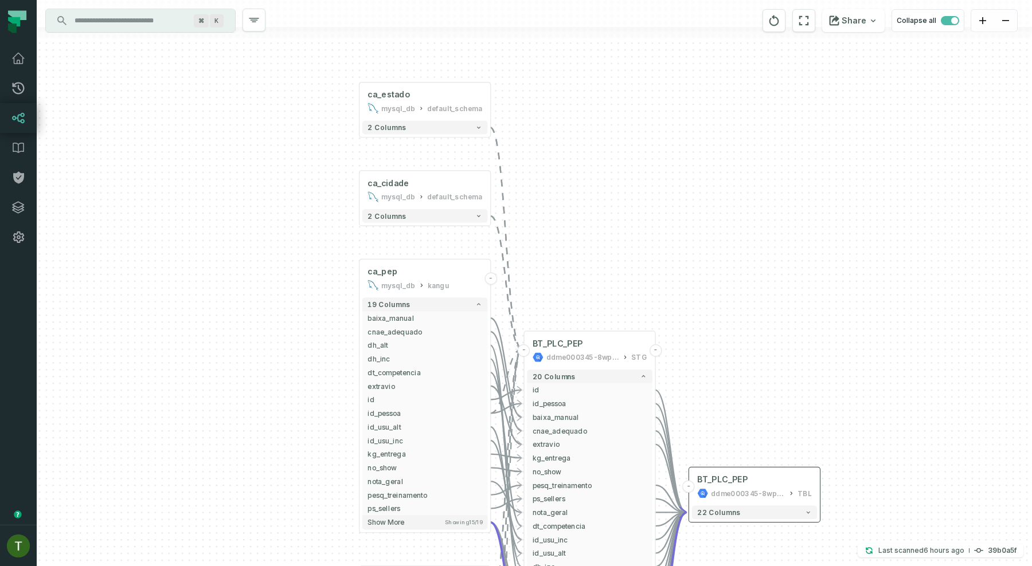
drag, startPoint x: 570, startPoint y: 275, endPoint x: 498, endPoint y: 229, distance: 86.4
click at [498, 229] on div "- BT_PLC_PEP ddme000345-8wp9urpsqag-furyid TBL 22 columns - BT_PLC_PEP ddme0003…" at bounding box center [534, 283] width 995 height 566
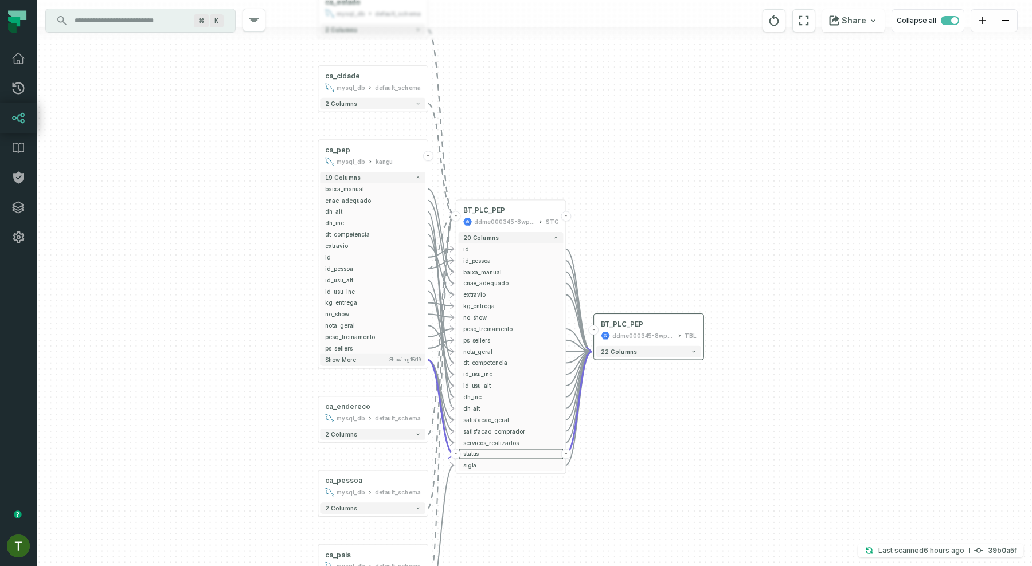
drag, startPoint x: 654, startPoint y: 471, endPoint x: 651, endPoint y: 388, distance: 83.2
click at [651, 388] on div "- BT_PLC_PEP ddme000345-8wp9urpsqag-furyid TBL 22 columns - BT_PLC_PEP ddme0003…" at bounding box center [534, 283] width 995 height 566
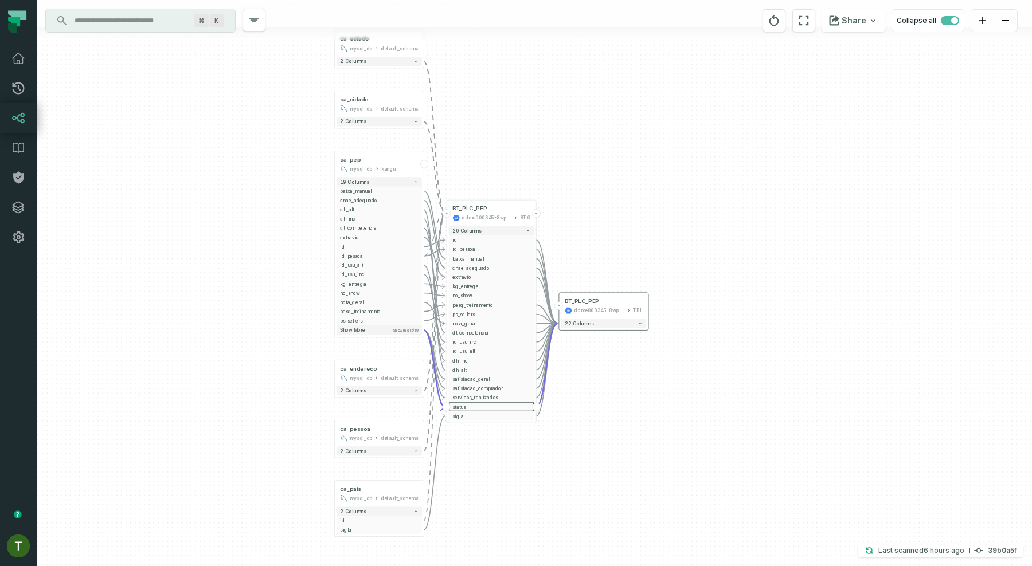
drag, startPoint x: 516, startPoint y: 148, endPoint x: 509, endPoint y: 158, distance: 12.4
click at [509, 158] on div "- BT_PLC_PEP ddme000345-8wp9urpsqag-furyid TBL 22 columns - BT_PLC_PEP ddme0003…" at bounding box center [534, 283] width 995 height 566
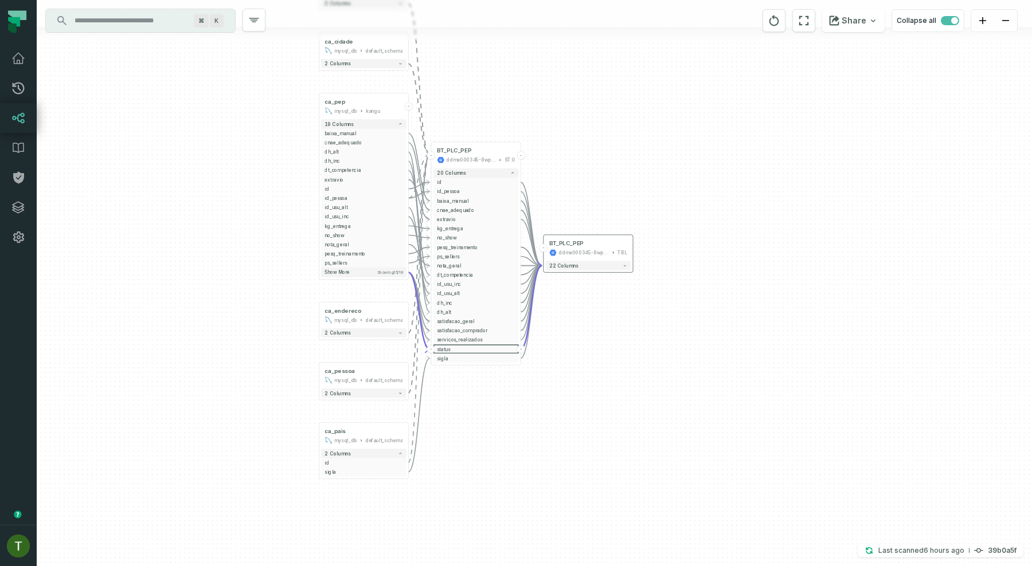
drag, startPoint x: 509, startPoint y: 158, endPoint x: 500, endPoint y: 89, distance: 69.4
click at [500, 89] on div "- BT_PLC_PEP ddme000345-8wp9urpsqag-furyid TBL 22 columns - BT_PLC_PEP ddme0003…" at bounding box center [534, 283] width 995 height 566
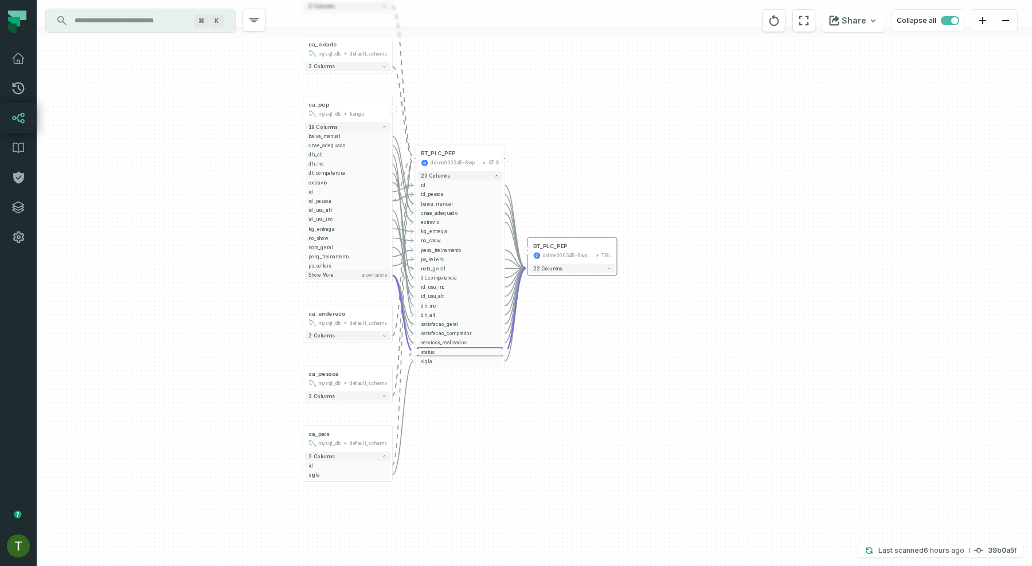
drag, startPoint x: 500, startPoint y: 89, endPoint x: 483, endPoint y: 92, distance: 16.9
click at [483, 92] on div "- BT_PLC_PEP ddme000345-8wp9urpsqag-furyid TBL 22 columns - BT_PLC_PEP ddme0003…" at bounding box center [534, 283] width 995 height 566
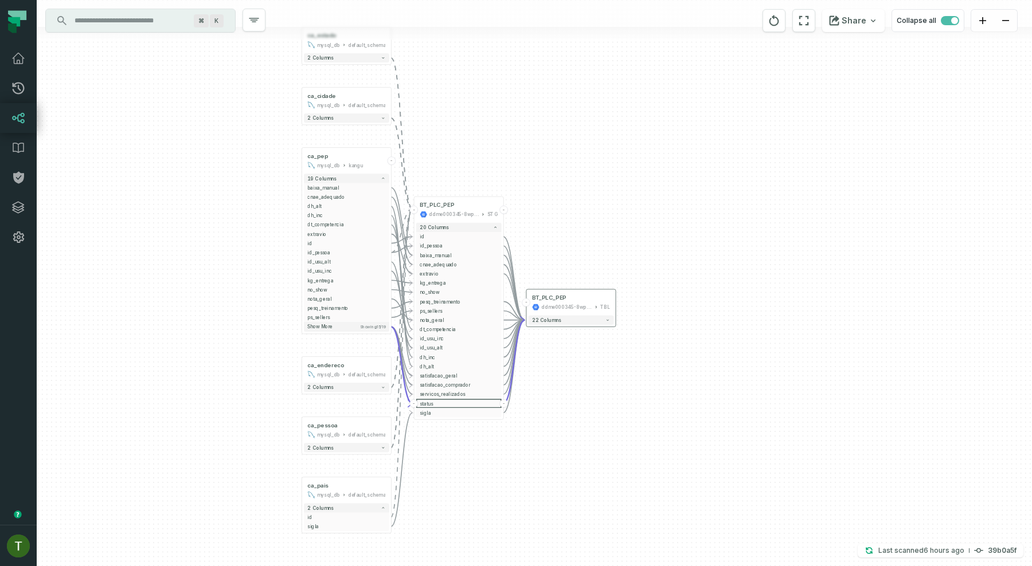
drag, startPoint x: 480, startPoint y: 92, endPoint x: 481, endPoint y: 154, distance: 61.4
click at [481, 154] on div "- BT_PLC_PEP ddme000345-8wp9urpsqag-furyid TBL 22 columns - BT_PLC_PEP ddme0003…" at bounding box center [534, 283] width 995 height 566
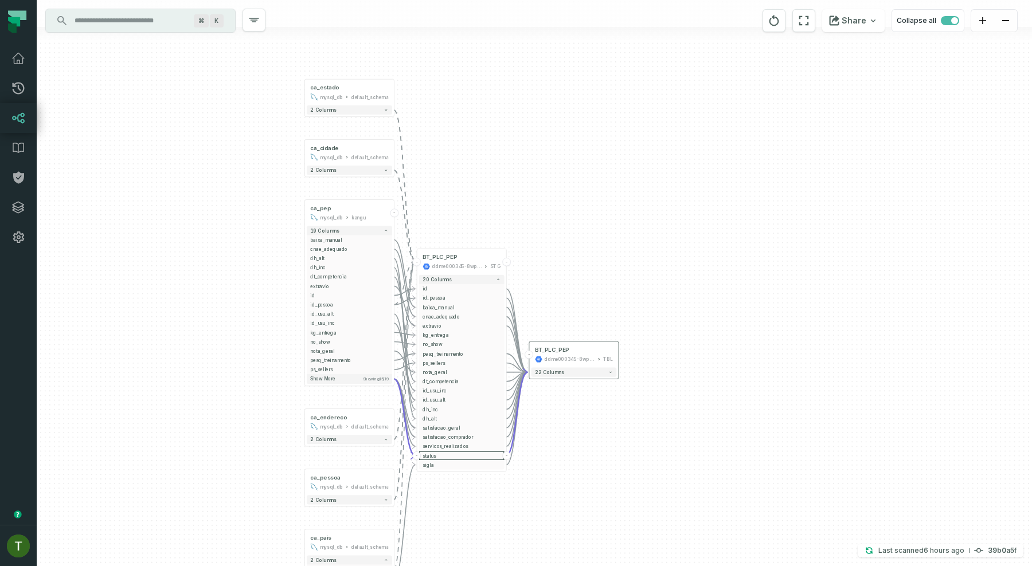
drag, startPoint x: 466, startPoint y: 96, endPoint x: 466, endPoint y: 120, distance: 24.1
click at [466, 120] on div "- BT_PLC_PEP ddme000345-8wp9urpsqag-furyid TBL 22 columns - BT_PLC_PEP ddme0003…" at bounding box center [534, 283] width 995 height 566
click at [376, 67] on icon "button" at bounding box center [372, 67] width 14 height 14
drag, startPoint x: 427, startPoint y: 153, endPoint x: 431, endPoint y: 92, distance: 61.5
click at [431, 92] on div "- BT_PLC_PEP ddme000345-8wp9urpsqag-furyid TBL 22 columns + BT_PLC_PEP ddme0003…" at bounding box center [534, 283] width 995 height 566
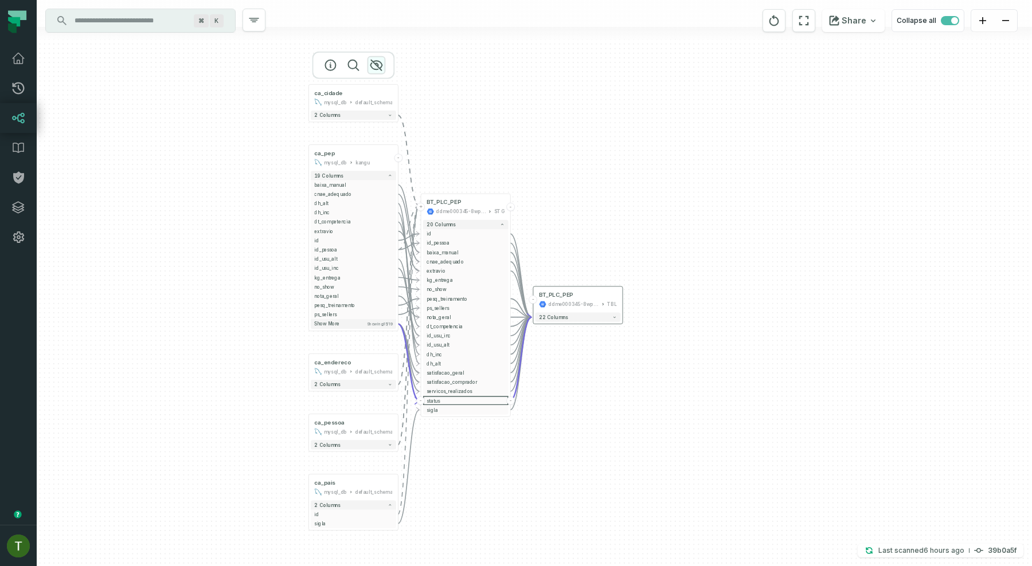
click at [378, 58] on icon "button" at bounding box center [376, 65] width 14 height 14
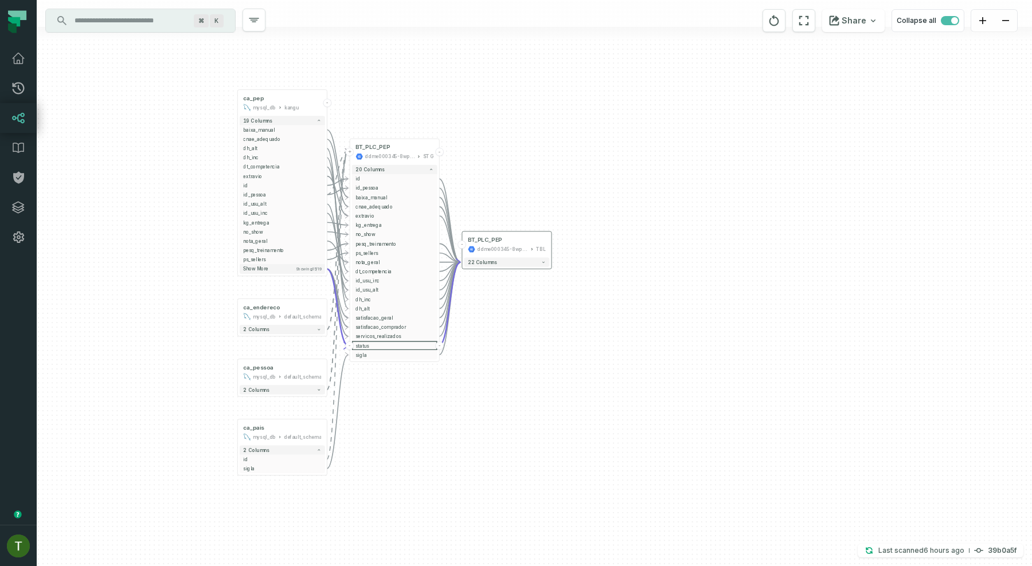
drag, startPoint x: 443, startPoint y: 134, endPoint x: 364, endPoint y: 74, distance: 98.6
click at [364, 74] on div "- BT_PLC_PEP ddme000345-8wp9urpsqag-furyid TBL 22 columns + BT_PLC_PEP ddme0003…" at bounding box center [534, 283] width 995 height 566
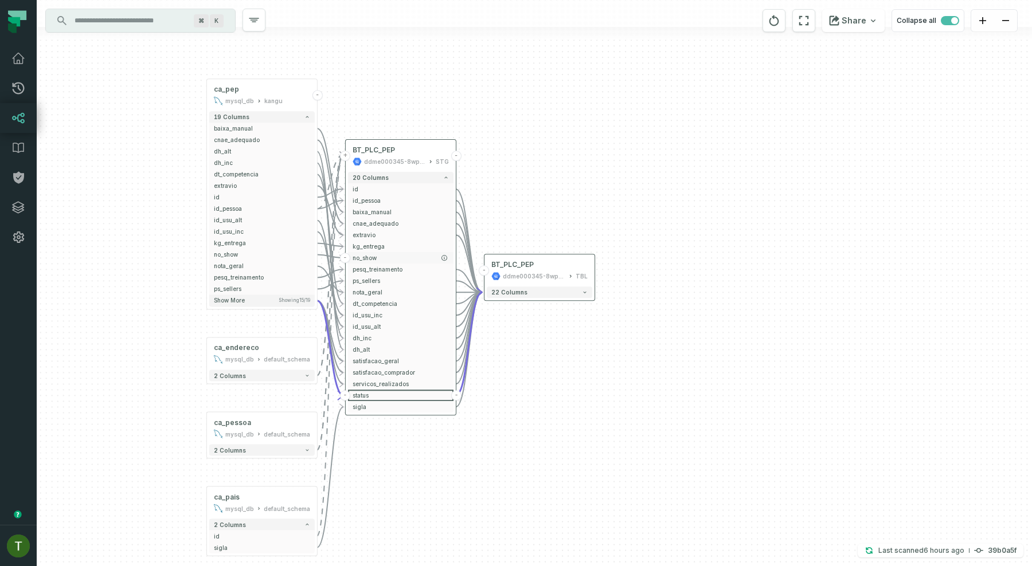
click at [354, 257] on span "no_show" at bounding box center [401, 258] width 96 height 9
click at [416, 261] on span "no_show" at bounding box center [401, 258] width 96 height 9
click at [412, 271] on span "pesq_treinamento" at bounding box center [401, 269] width 96 height 9
click at [569, 296] on button "22 columns" at bounding box center [539, 292] width 105 height 11
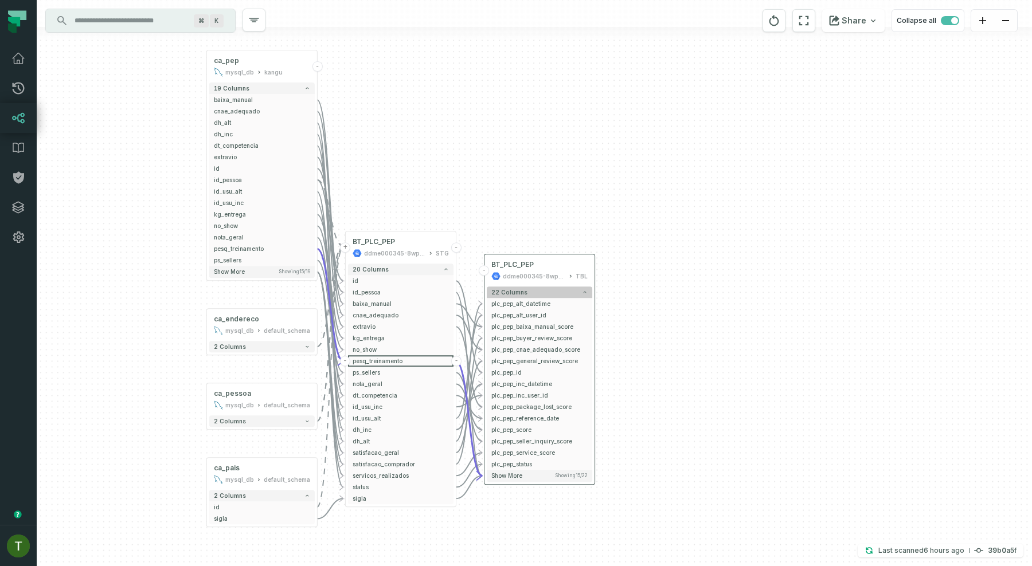
click at [566, 287] on button "22 columns" at bounding box center [539, 292] width 105 height 11
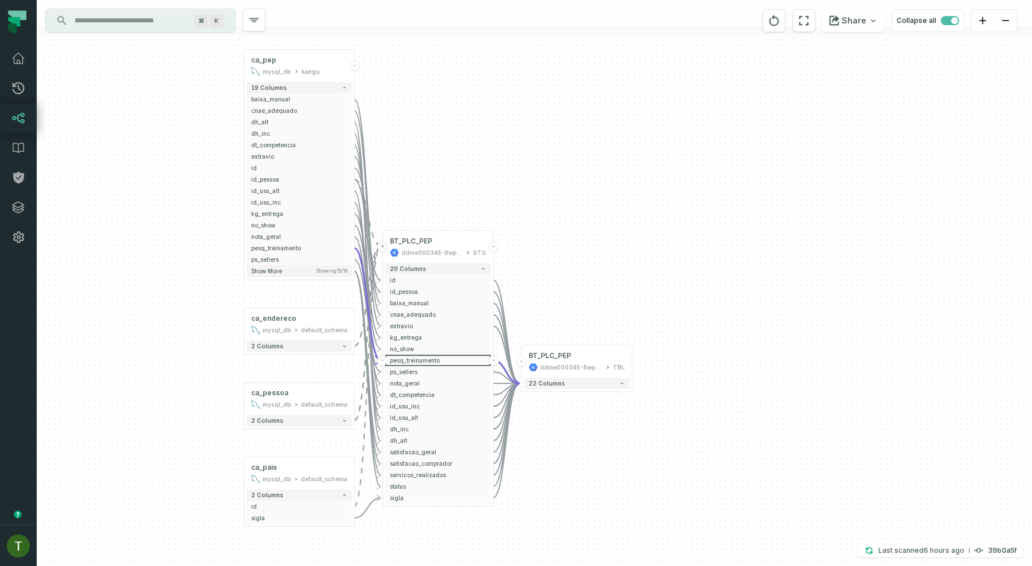
drag, startPoint x: 566, startPoint y: 378, endPoint x: 603, endPoint y: 468, distance: 97.4
click at [603, 468] on div "- BT_PLC_PEP ddme000345-8wp9urpsqag-furyid TBL 22 columns + BT_PLC_PEP ddme0003…" at bounding box center [534, 283] width 995 height 566
click at [304, 241] on button "pesq_treinamento" at bounding box center [299, 246] width 105 height 11
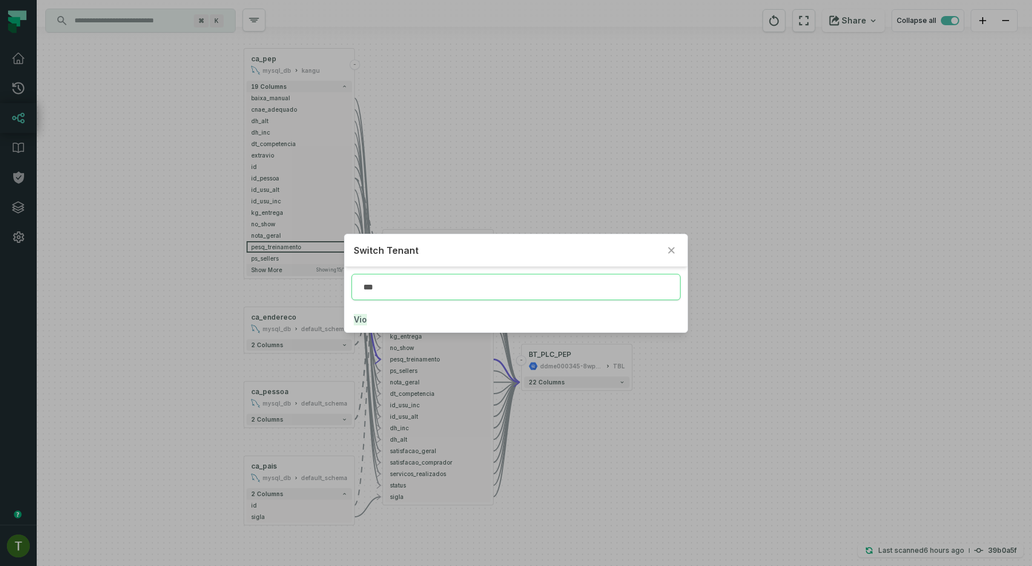
type input "***"
click button "Vio" at bounding box center [516, 319] width 343 height 25
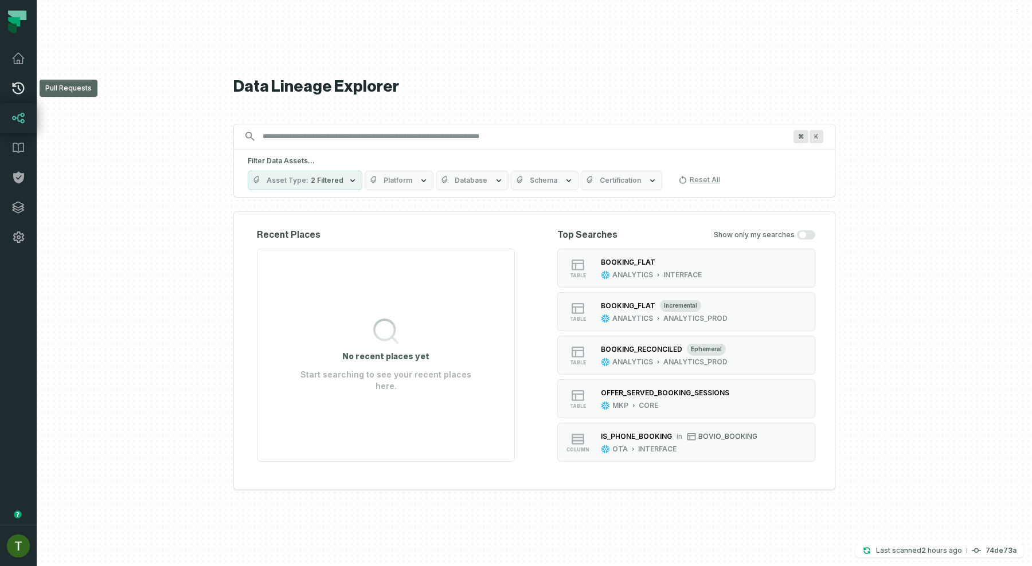
click at [24, 93] on icon at bounding box center [18, 88] width 14 height 14
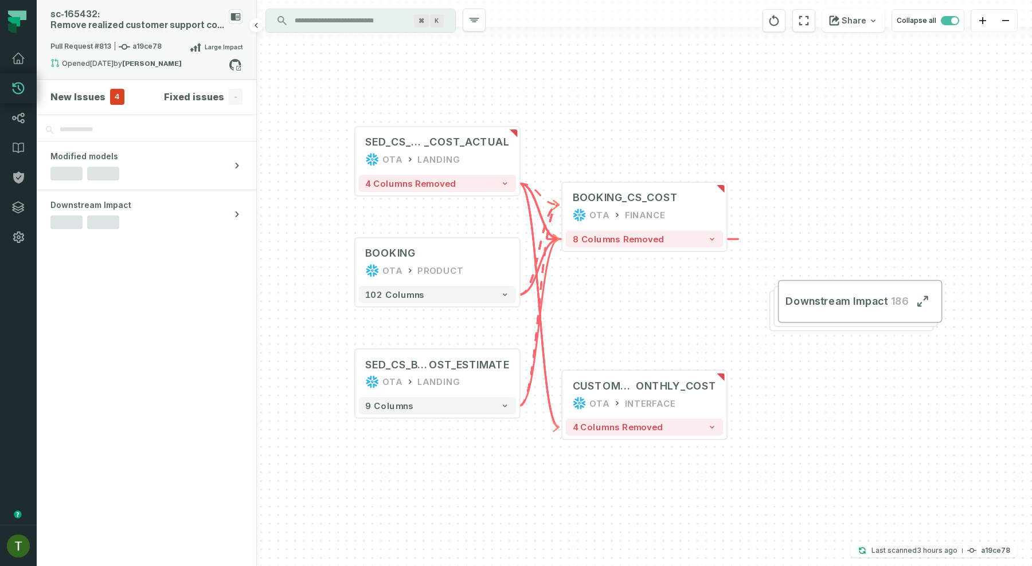
click at [183, 54] on div "Pull Request #813 a19ce78 Large Impact" at bounding box center [146, 49] width 192 height 18
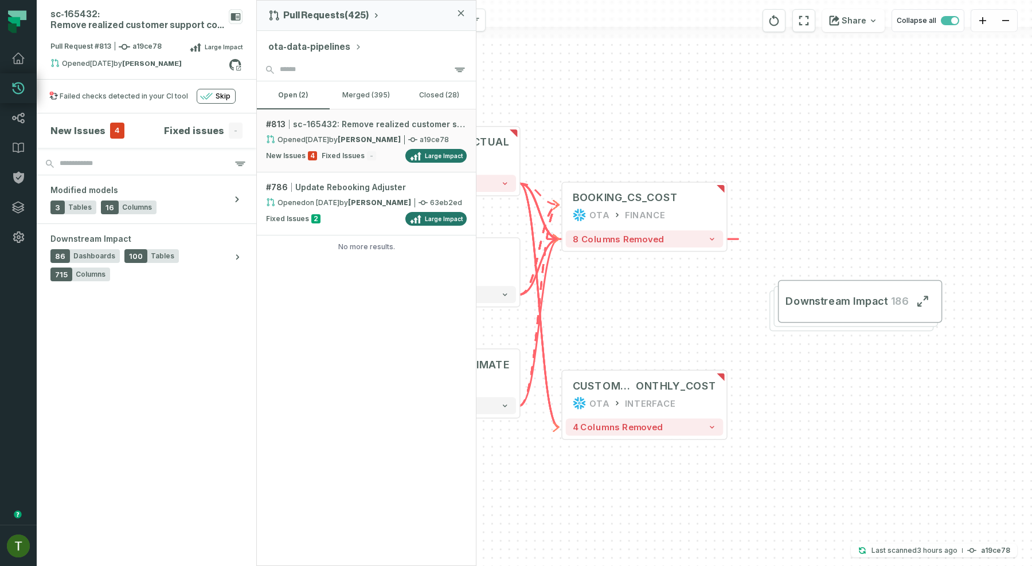
click at [122, 135] on button "New Issues 4 Fixed issues -" at bounding box center [146, 131] width 192 height 16
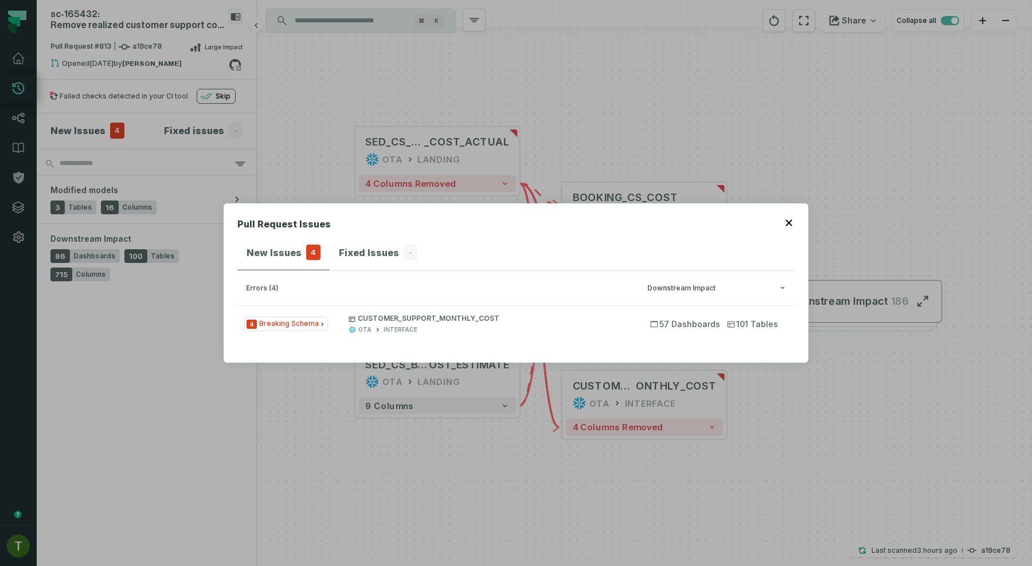
click at [121, 135] on div "Pull Request Issues New Issues 4 Fixed Issues - errors (4) Downstream Impact 4 …" at bounding box center [516, 283] width 1032 height 566
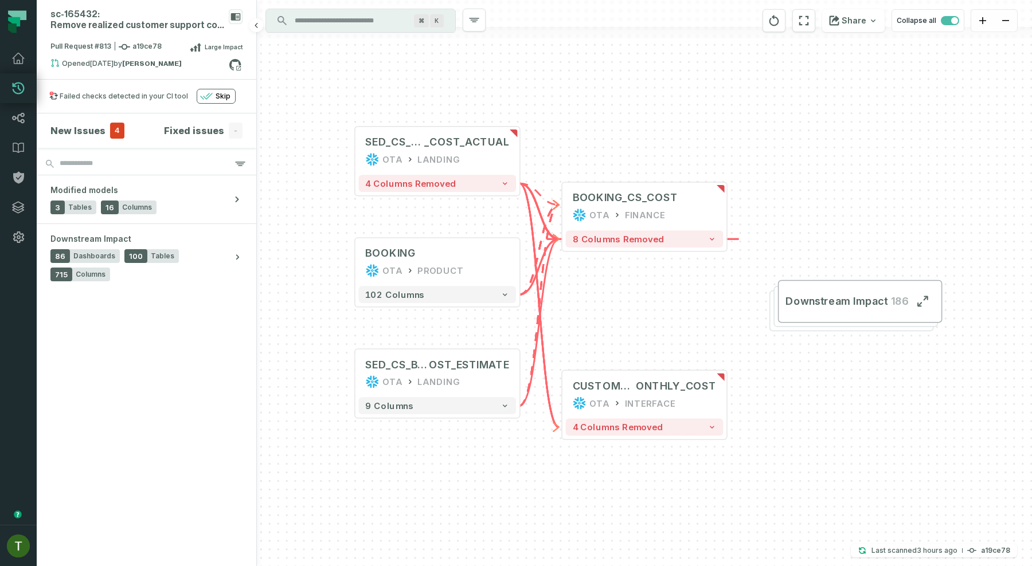
click at [122, 135] on button "New Issues 4 Fixed issues -" at bounding box center [146, 131] width 192 height 16
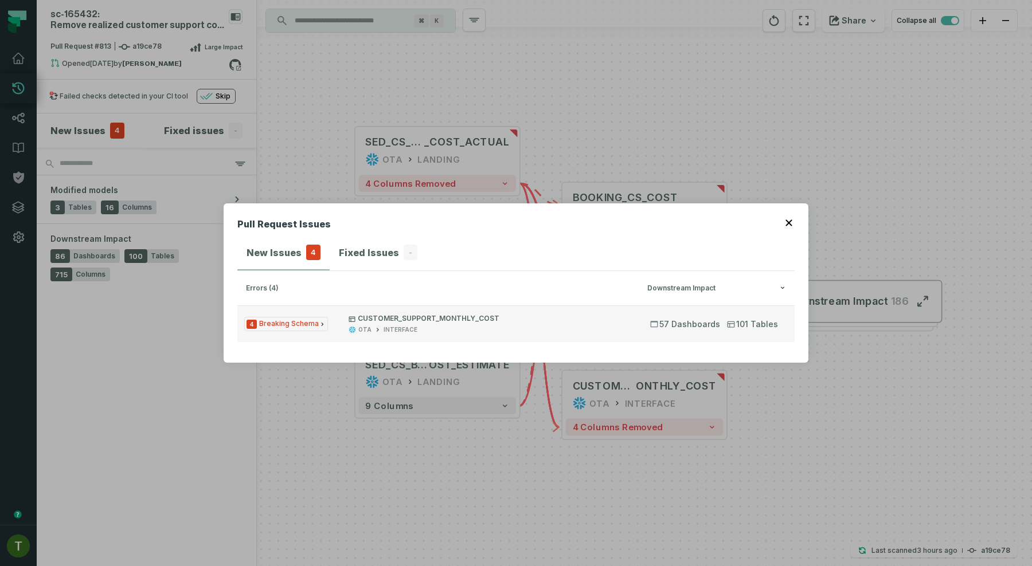
click at [392, 312] on button "4 Breaking Schema CUSTOMER_SUPPORT_MONTHLY_COST OTA INTERFACE 57 Dashboards 101…" at bounding box center [515, 324] width 557 height 37
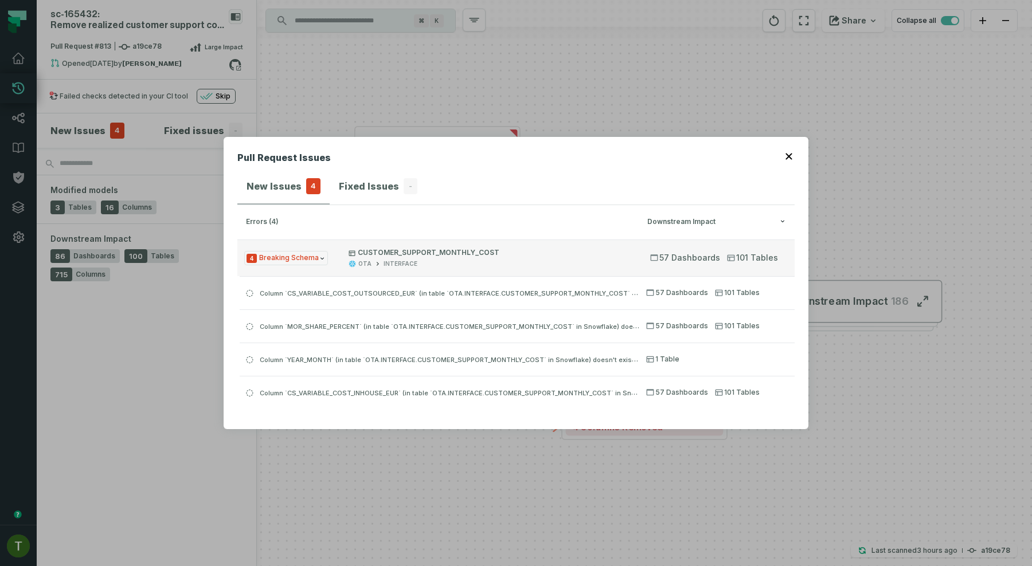
click at [399, 242] on button "4 Breaking Schema CUSTOMER_SUPPORT_MONTHLY_COST OTA INTERFACE 57 Dashboards 101…" at bounding box center [515, 258] width 557 height 37
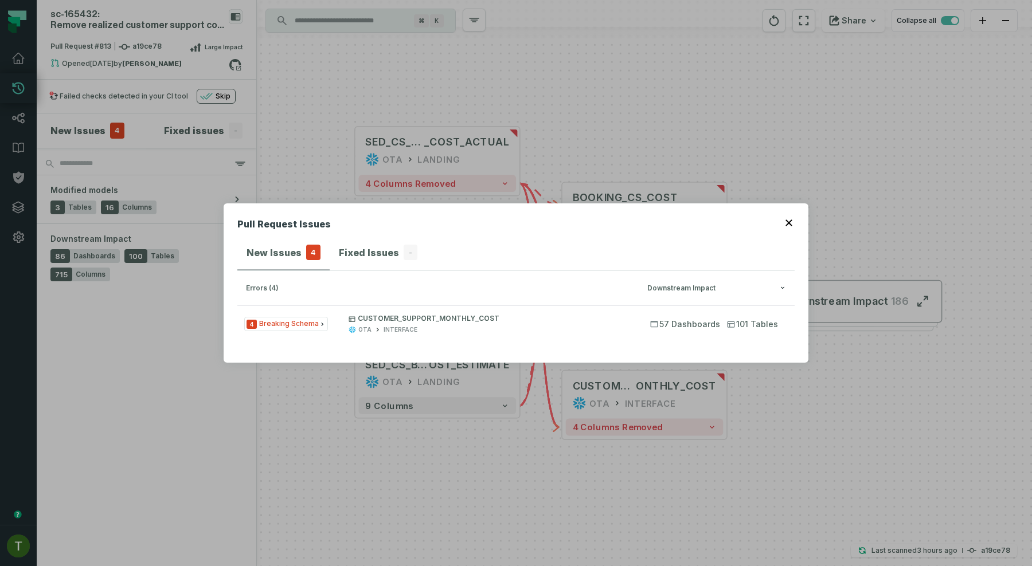
click at [393, 166] on div "Pull Request Issues New Issues 4 Fixed Issues - errors (4) Downstream Impact 4 …" at bounding box center [516, 283] width 1032 height 566
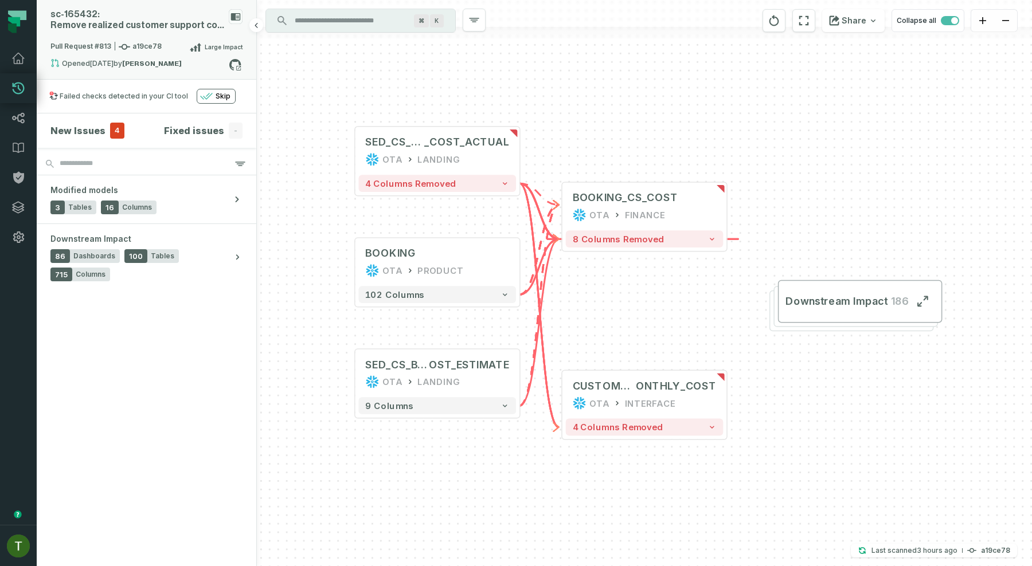
click at [142, 51] on span "Pull Request #813 a19ce78" at bounding box center [105, 46] width 111 height 11
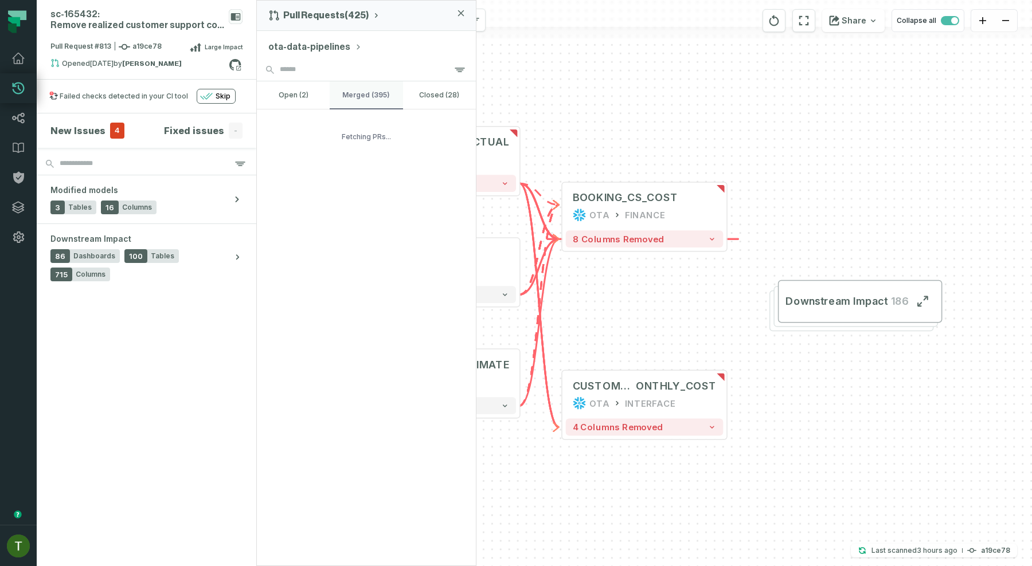
click at [349, 99] on button "merged (395)" at bounding box center [366, 95] width 73 height 28
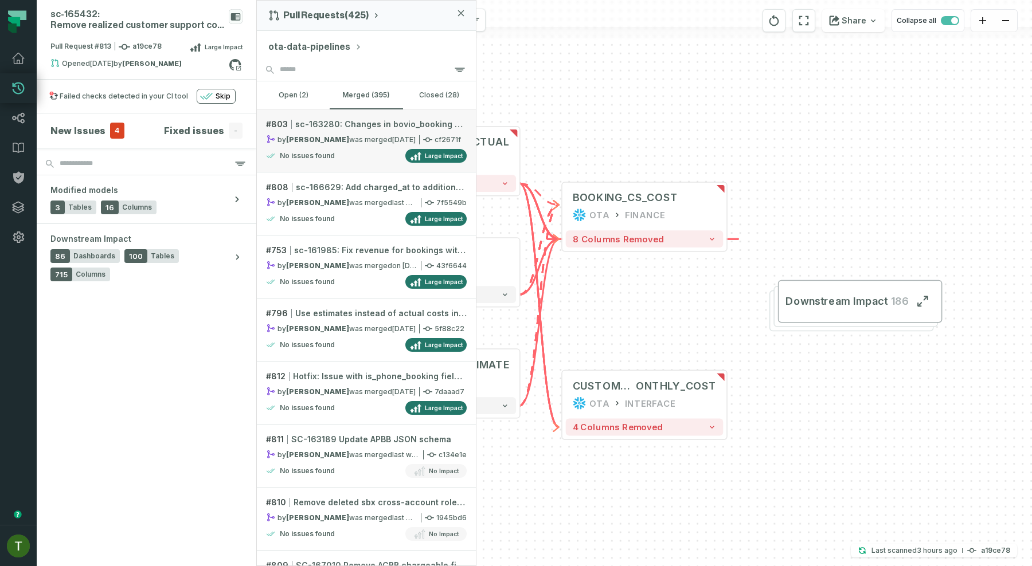
click at [357, 162] on div "No issues found Large Impact" at bounding box center [366, 156] width 201 height 14
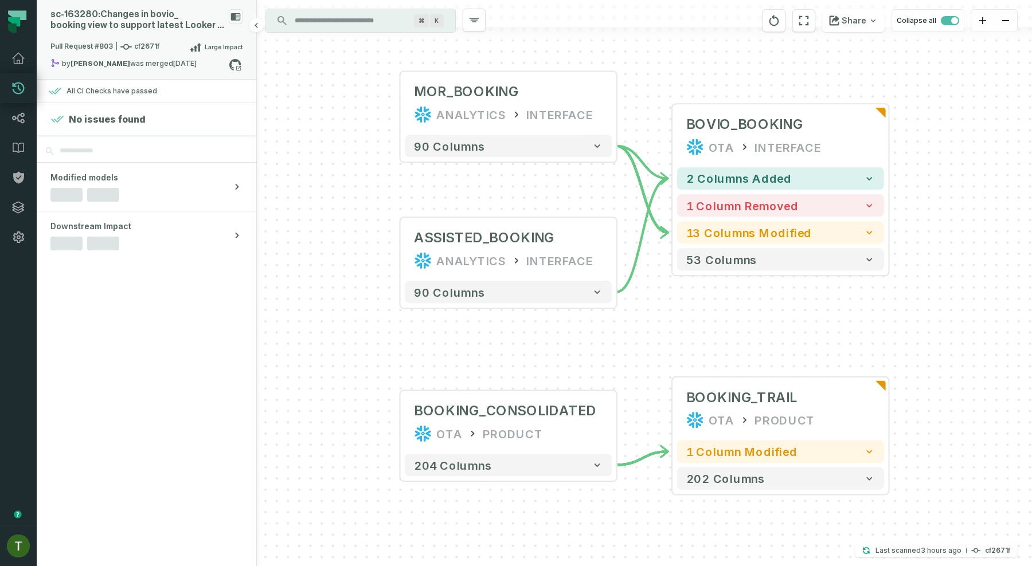
click at [141, 54] on div "Pull Request #803 cf2671f Large Impact" at bounding box center [146, 49] width 192 height 18
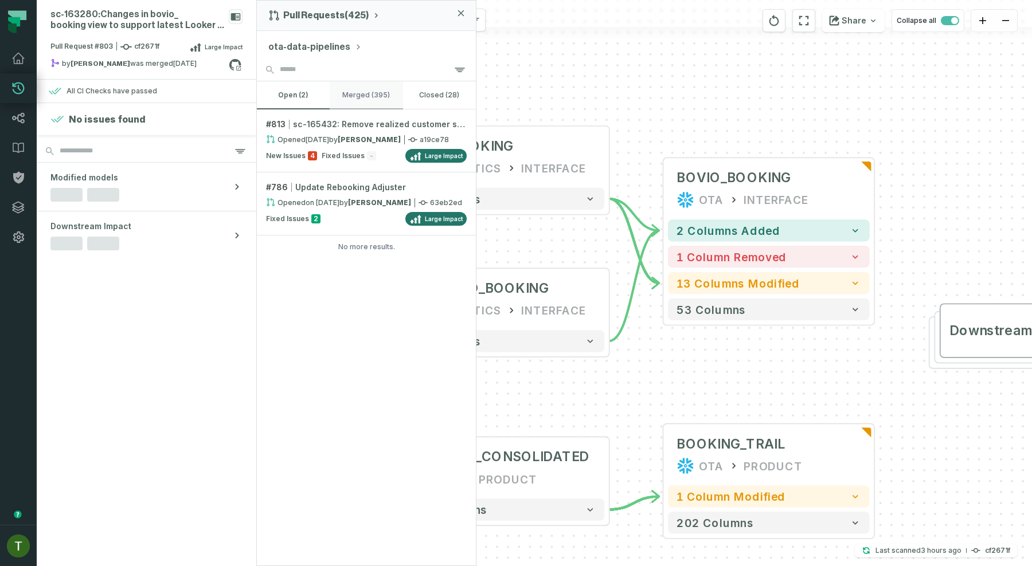
click at [370, 84] on button "merged (395)" at bounding box center [366, 95] width 73 height 28
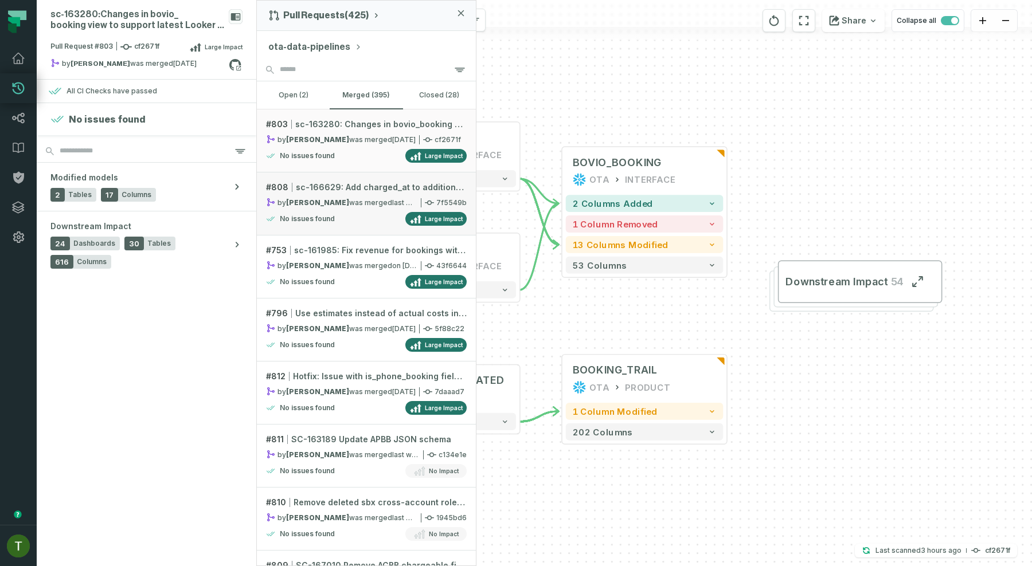
click at [367, 203] on div "by Cristian Gómez was merged 10/7/2025, 2:49:38 PM" at bounding box center [341, 203] width 151 height 10
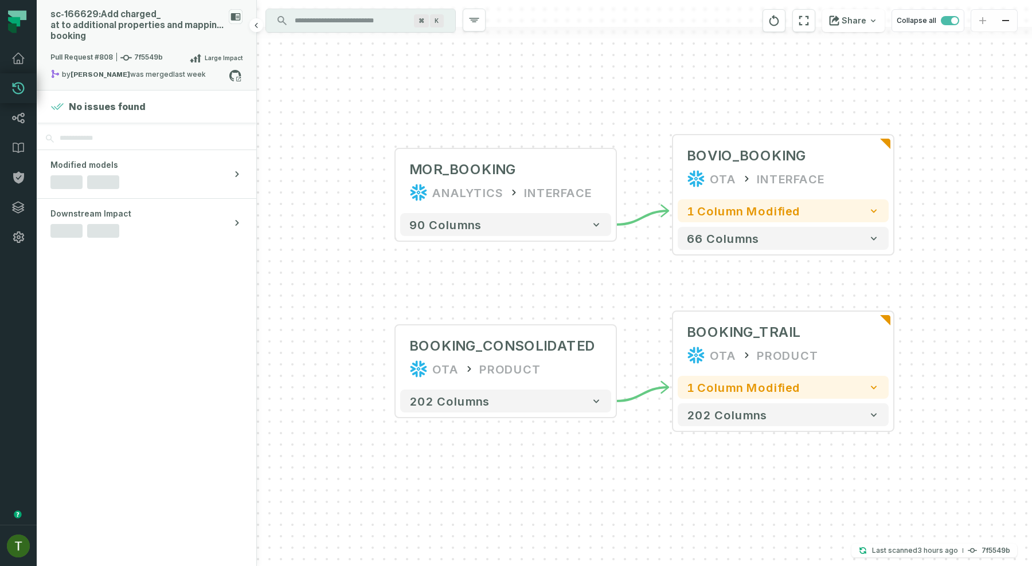
click at [144, 67] on div "Pull Request #808 7f5549b Large Impact" at bounding box center [146, 60] width 192 height 18
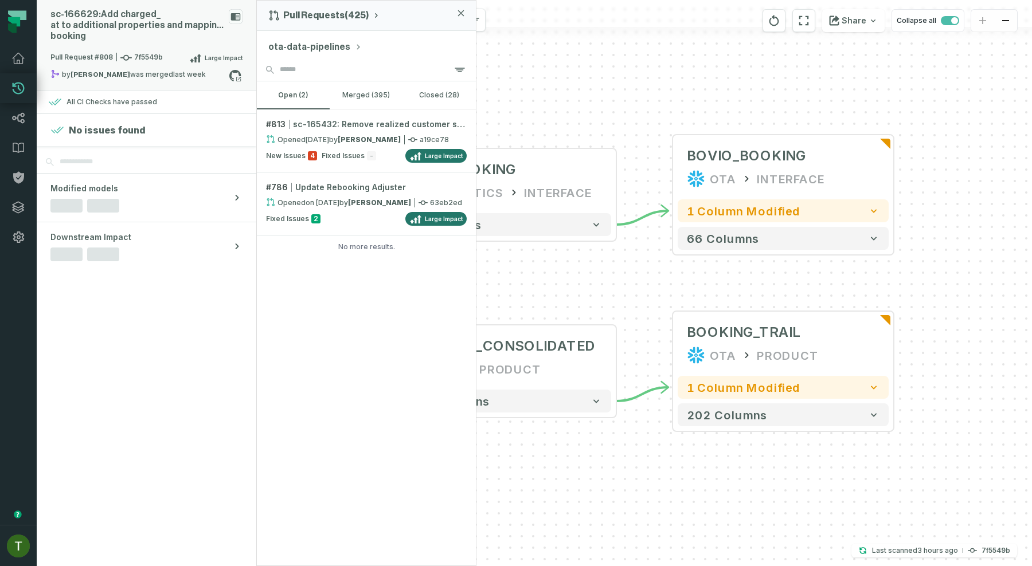
click at [144, 67] on div "Pull Request #808 7f5549b Large Impact" at bounding box center [146, 60] width 192 height 18
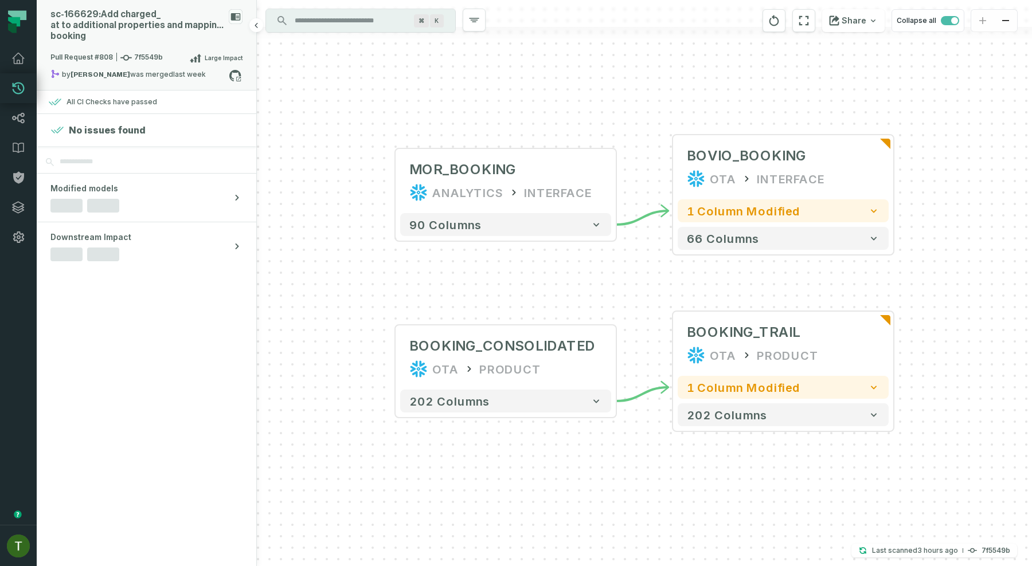
click at [140, 63] on span "Pull Request #808 7f5549b" at bounding box center [106, 57] width 112 height 11
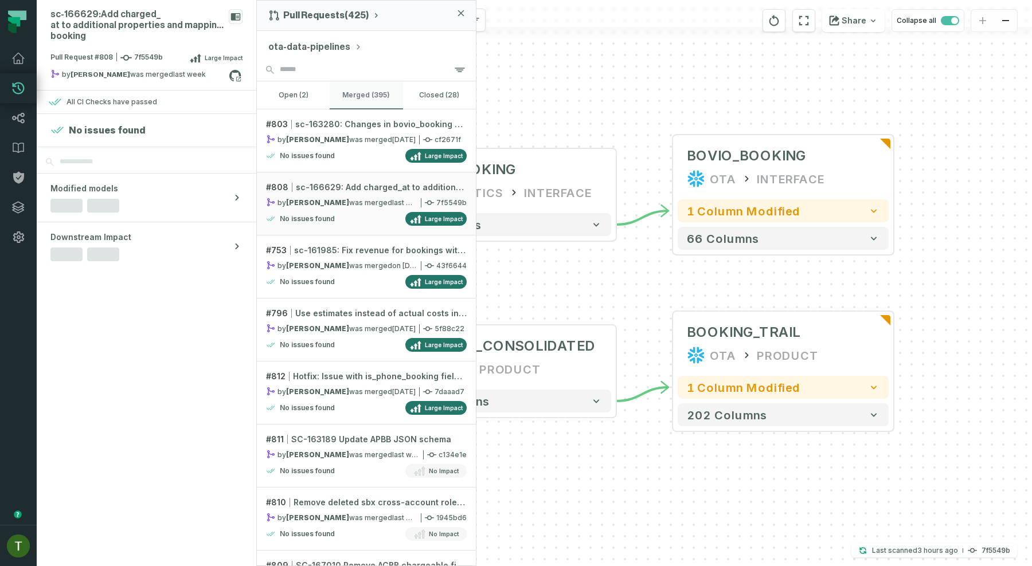
click at [343, 92] on button "merged (395)" at bounding box center [366, 95] width 73 height 28
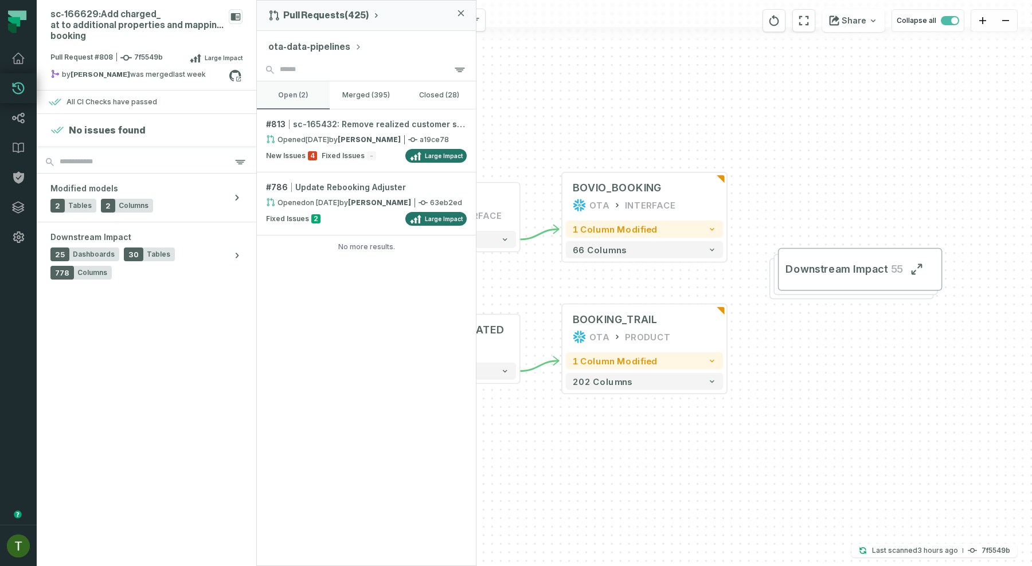
click at [297, 107] on button "open (2)" at bounding box center [293, 95] width 73 height 28
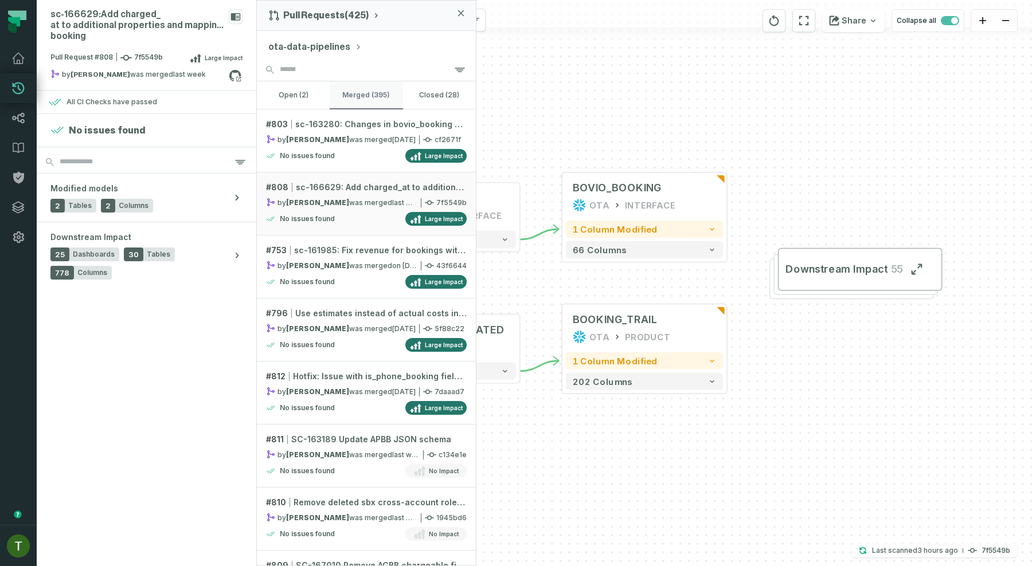
click at [370, 91] on button "merged (395)" at bounding box center [366, 95] width 73 height 28
click at [302, 41] on button "ota-data-pipelines" at bounding box center [314, 47] width 93 height 14
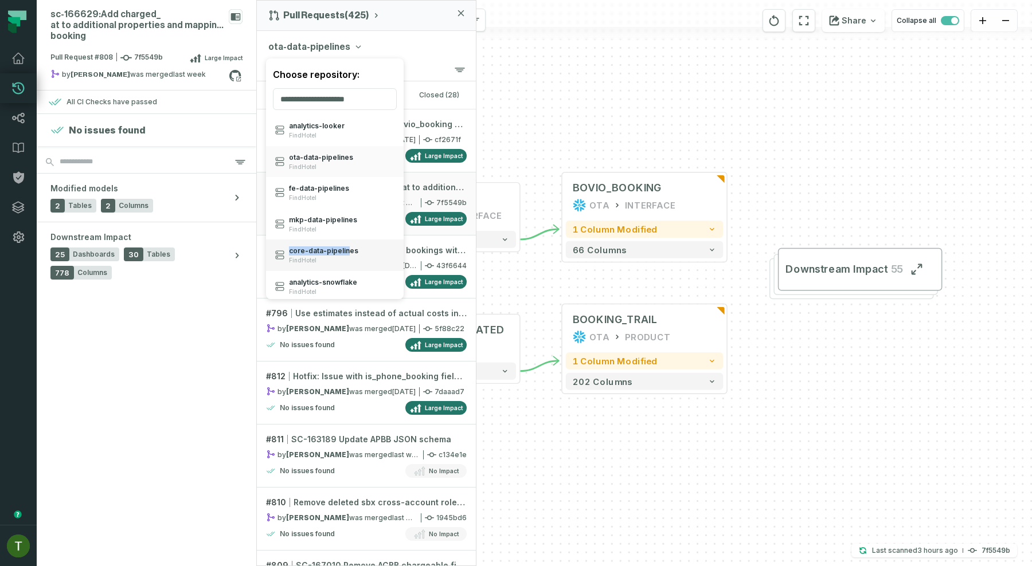
drag, startPoint x: 349, startPoint y: 239, endPoint x: 346, endPoint y: 249, distance: 10.2
click at [346, 249] on ol "analytics- looker FindHotel ota- data- pipelines FindHotel fe- data- pipelines …" at bounding box center [335, 207] width 138 height 185
click at [346, 249] on span "core- data- pipelines" at bounding box center [323, 251] width 69 height 9
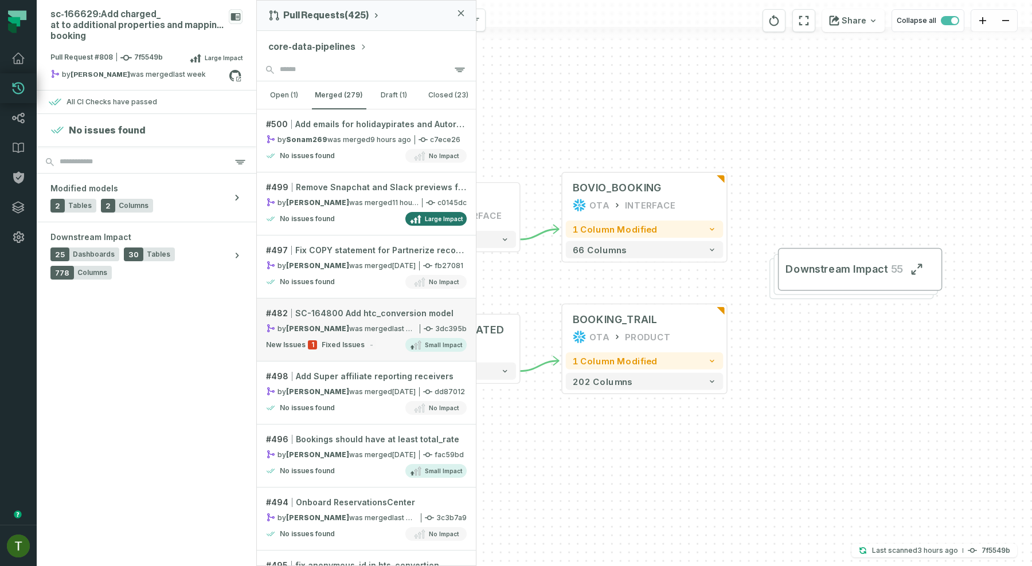
click at [350, 354] on link "# 482 SC-164800 Add htc_conversion model by Vassilis Stathopoulos was merged 10…" at bounding box center [366, 330] width 219 height 63
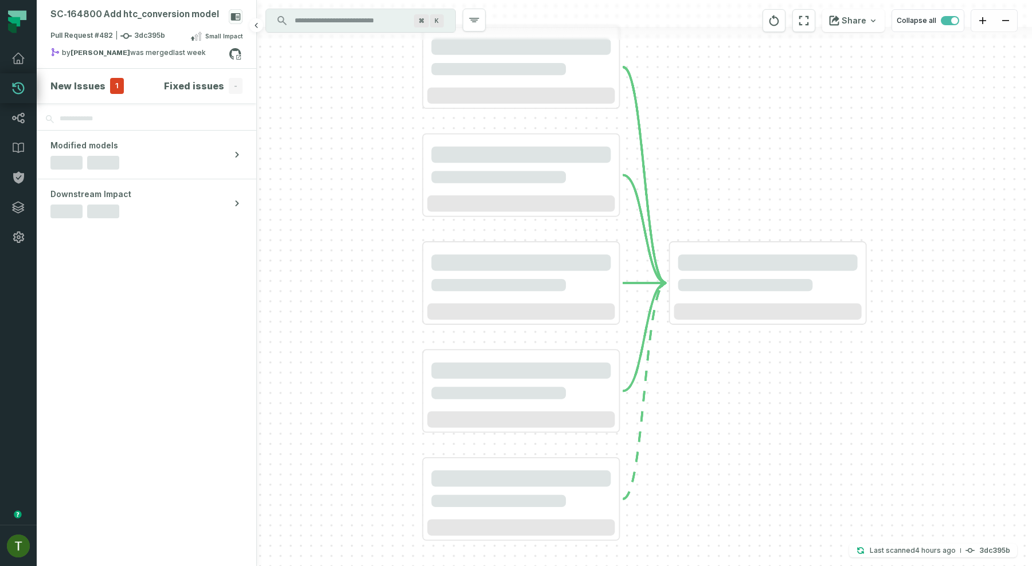
click at [112, 77] on section "New Issues 1 Fixed issues -" at bounding box center [147, 86] width 220 height 34
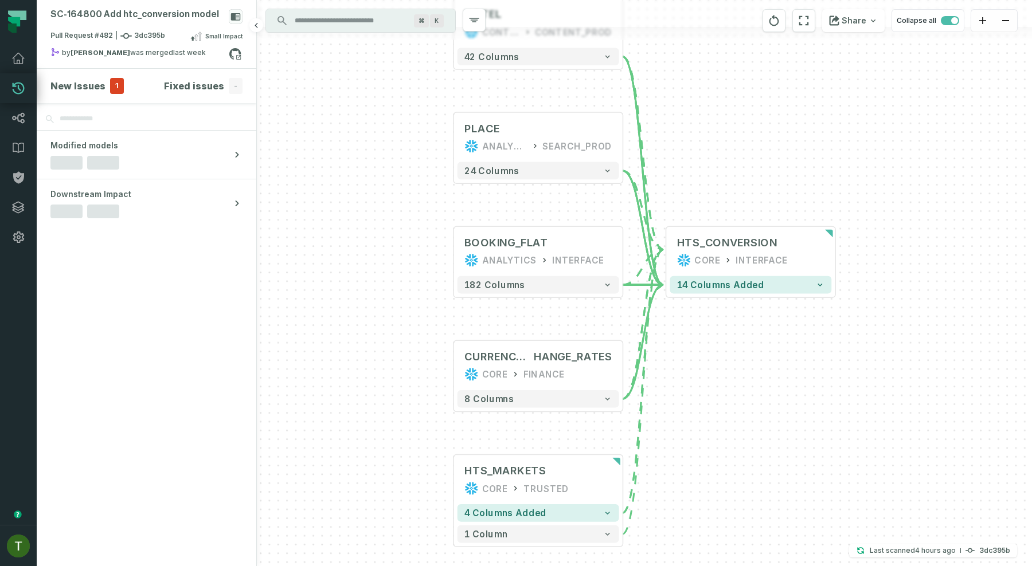
click at [112, 83] on span "1" at bounding box center [117, 86] width 14 height 16
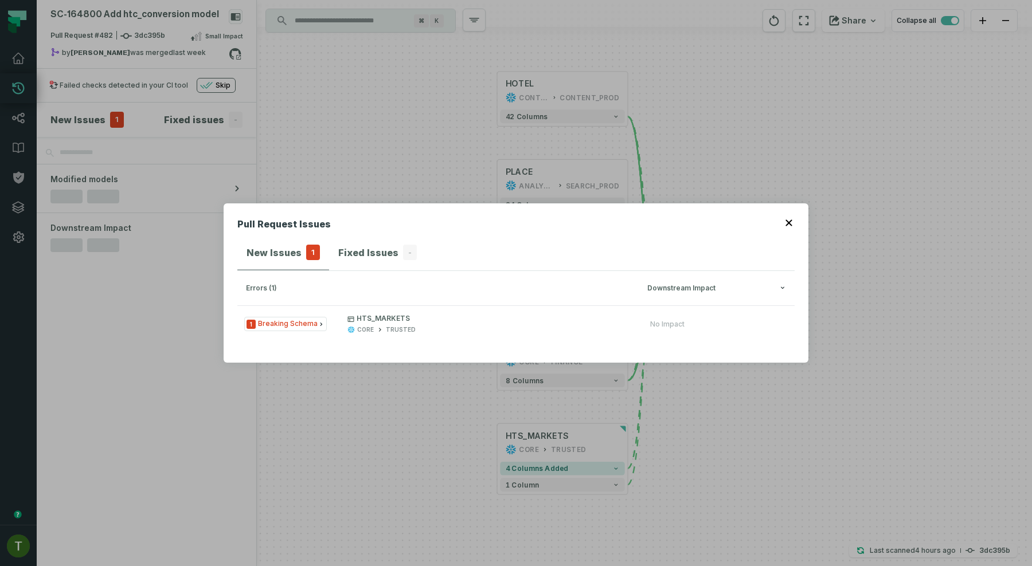
click at [374, 131] on div "Pull Request Issues New Issues 1 Fixed Issues - errors (1) Downstream Impact 1 …" at bounding box center [516, 283] width 1032 height 566
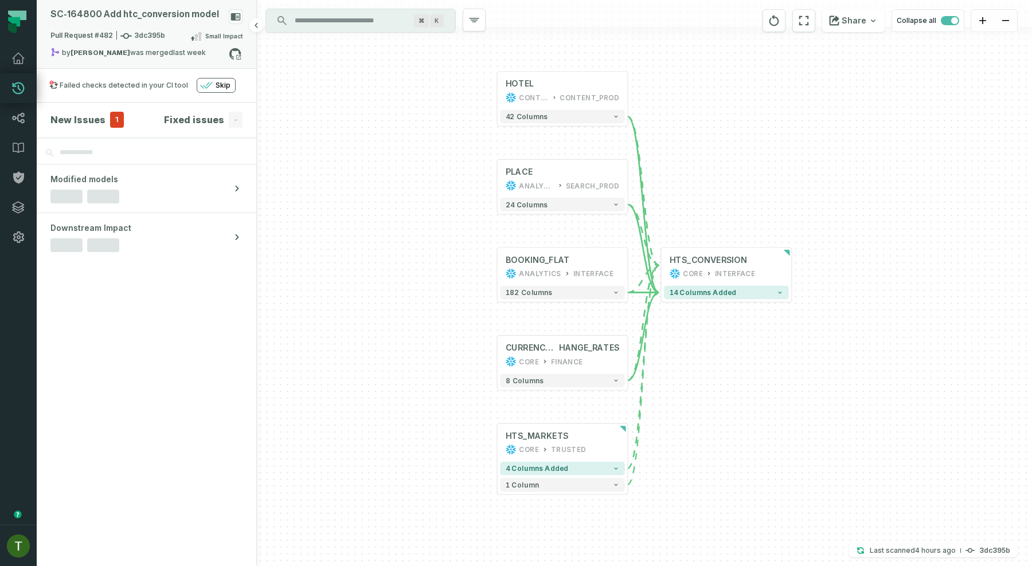
click at [165, 50] on div "by Vassilis Stathopoulos was merged 10/9/2025, 11:56:02 AM" at bounding box center [139, 55] width 178 height 14
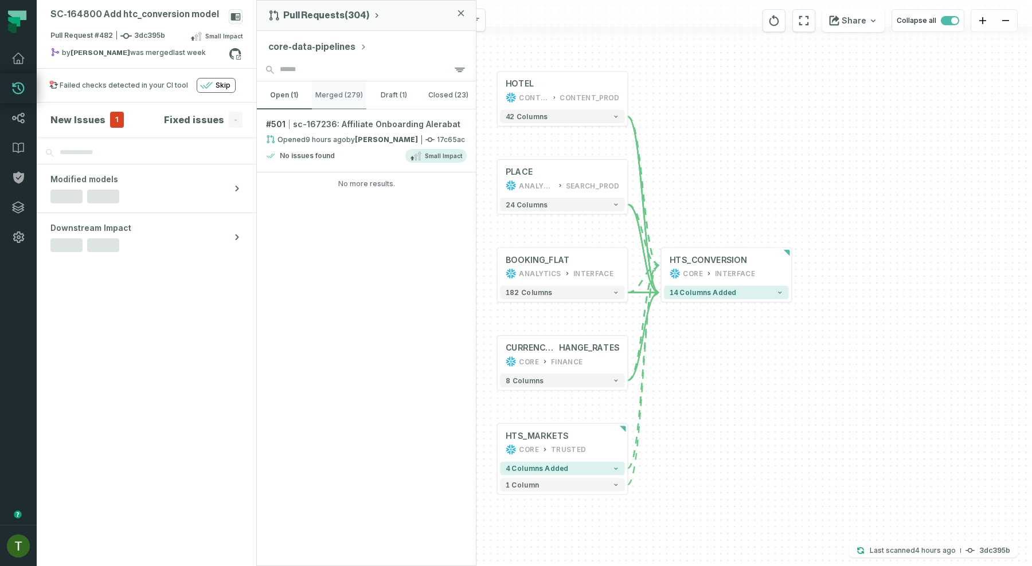
click at [352, 89] on button "merged (279)" at bounding box center [339, 95] width 55 height 28
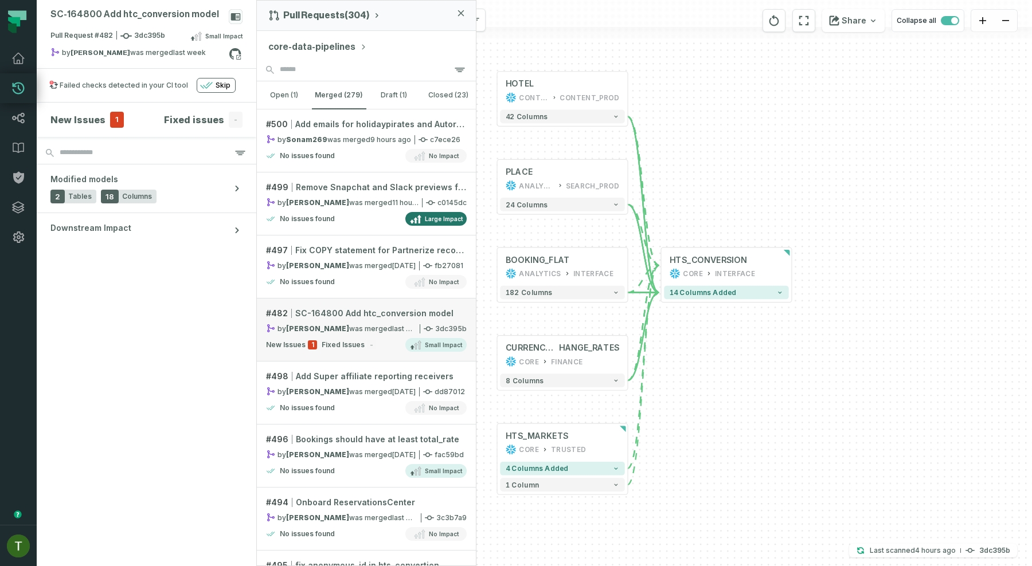
click at [349, 323] on link "# 482 SC-164800 Add htc_conversion model by Vassilis Stathopoulos was merged 10…" at bounding box center [366, 330] width 219 height 63
click at [300, 324] on div "by Vassilis Stathopoulos was merged 10/9/2025, 11:56:02 AM" at bounding box center [341, 329] width 150 height 10
click at [309, 316] on span "SC-164800 Add htc_conversion model" at bounding box center [374, 313] width 158 height 11
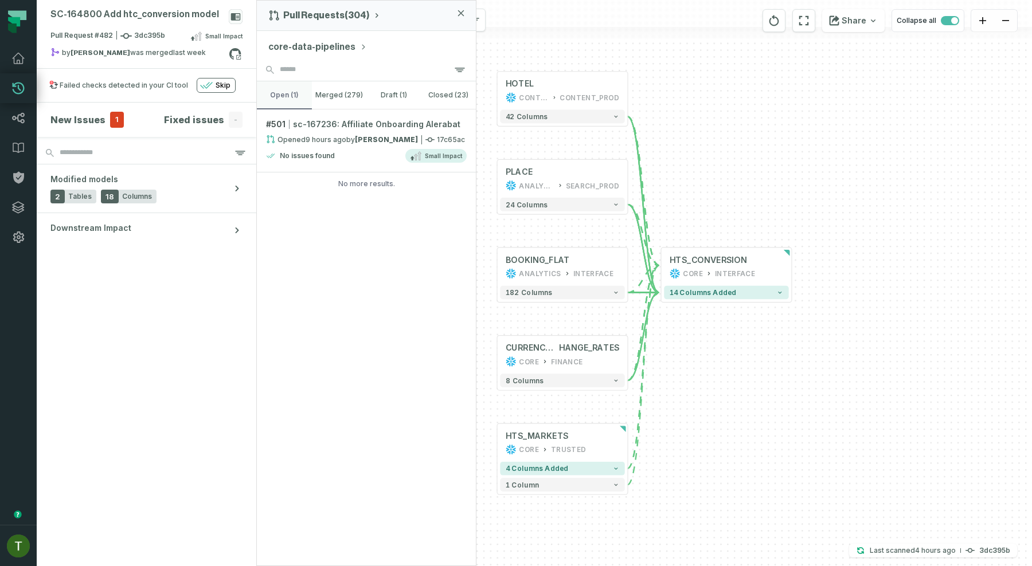
click at [293, 95] on button "open (1)" at bounding box center [284, 95] width 55 height 28
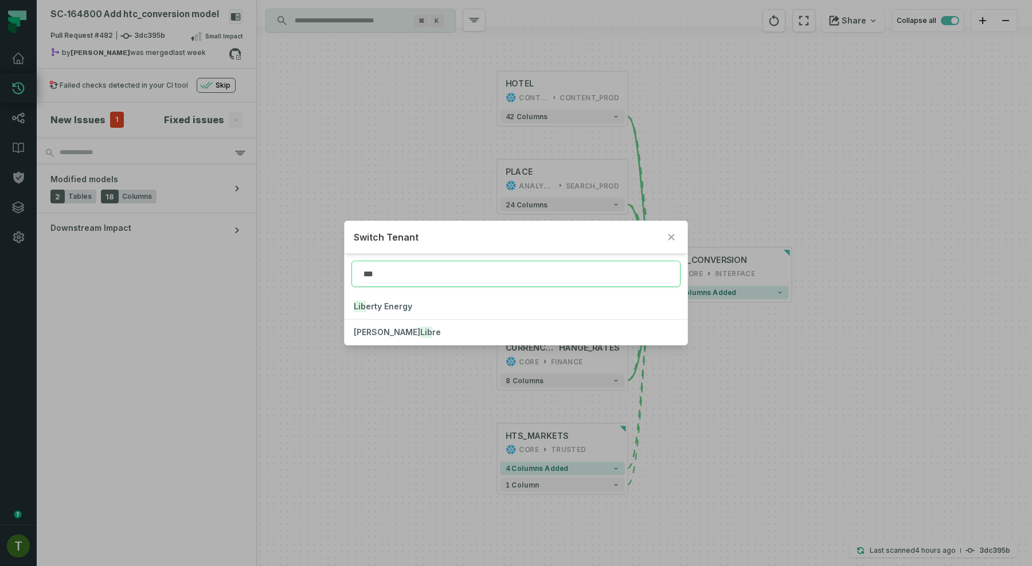
type input "***"
click button "Lib erty Energy" at bounding box center [516, 306] width 343 height 25
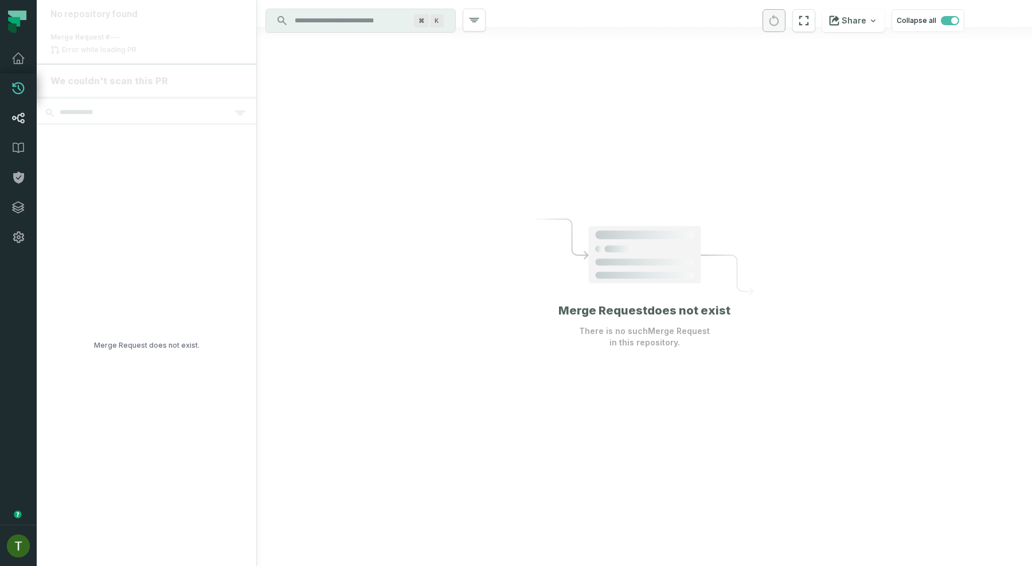
click at [9, 120] on link "Lineage" at bounding box center [18, 118] width 37 height 30
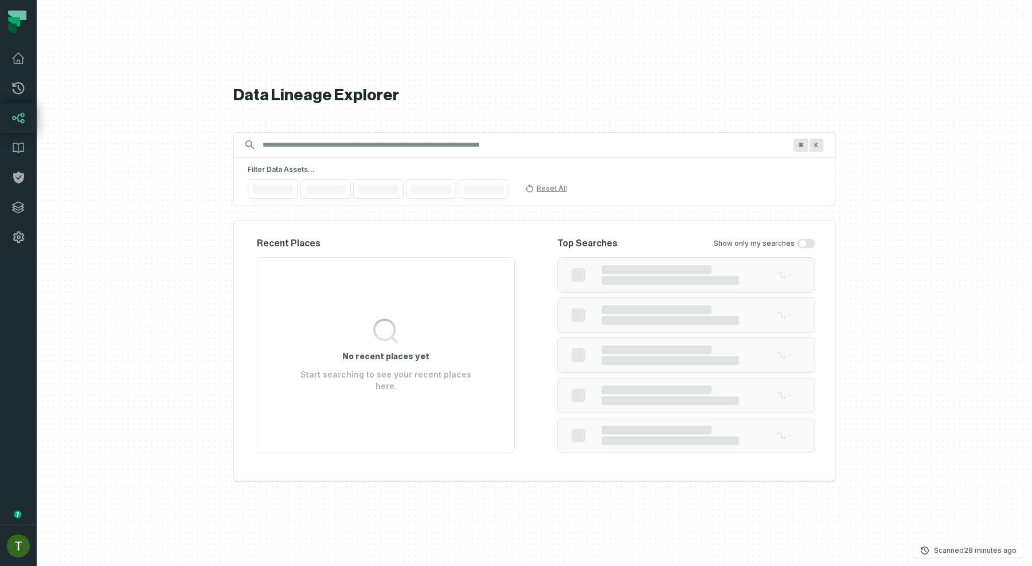
click at [10, 120] on link "Lineage" at bounding box center [18, 118] width 37 height 30
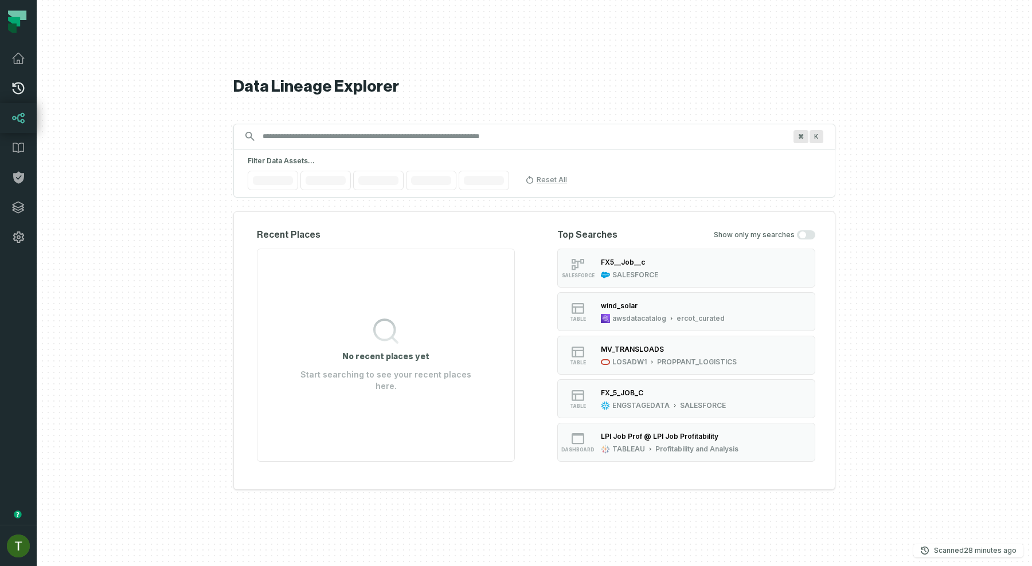
click at [6, 96] on link "Pull Requests" at bounding box center [18, 88] width 37 height 30
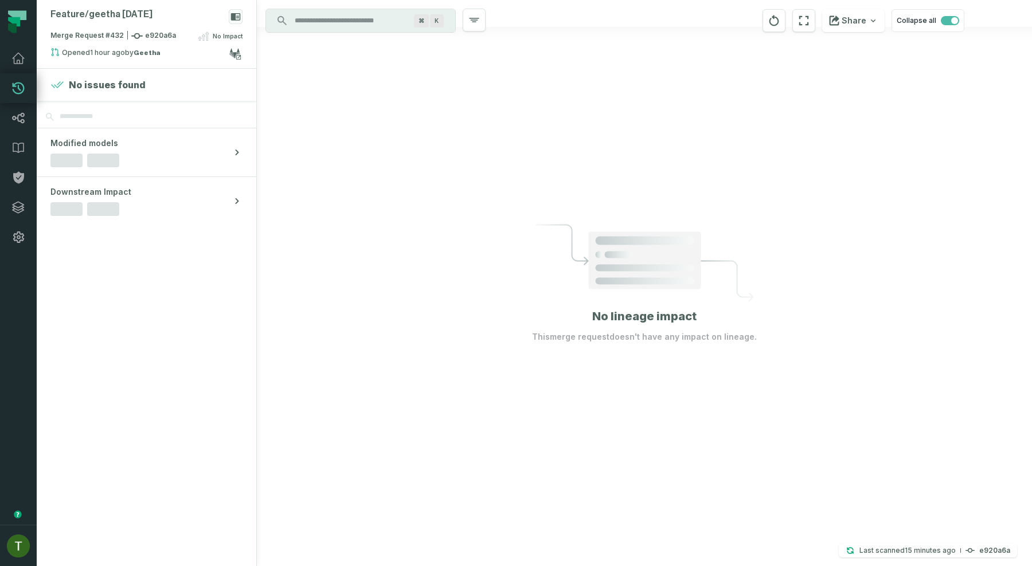
click at [362, 200] on div at bounding box center [644, 283] width 775 height 566
